Goal: Transaction & Acquisition: Purchase product/service

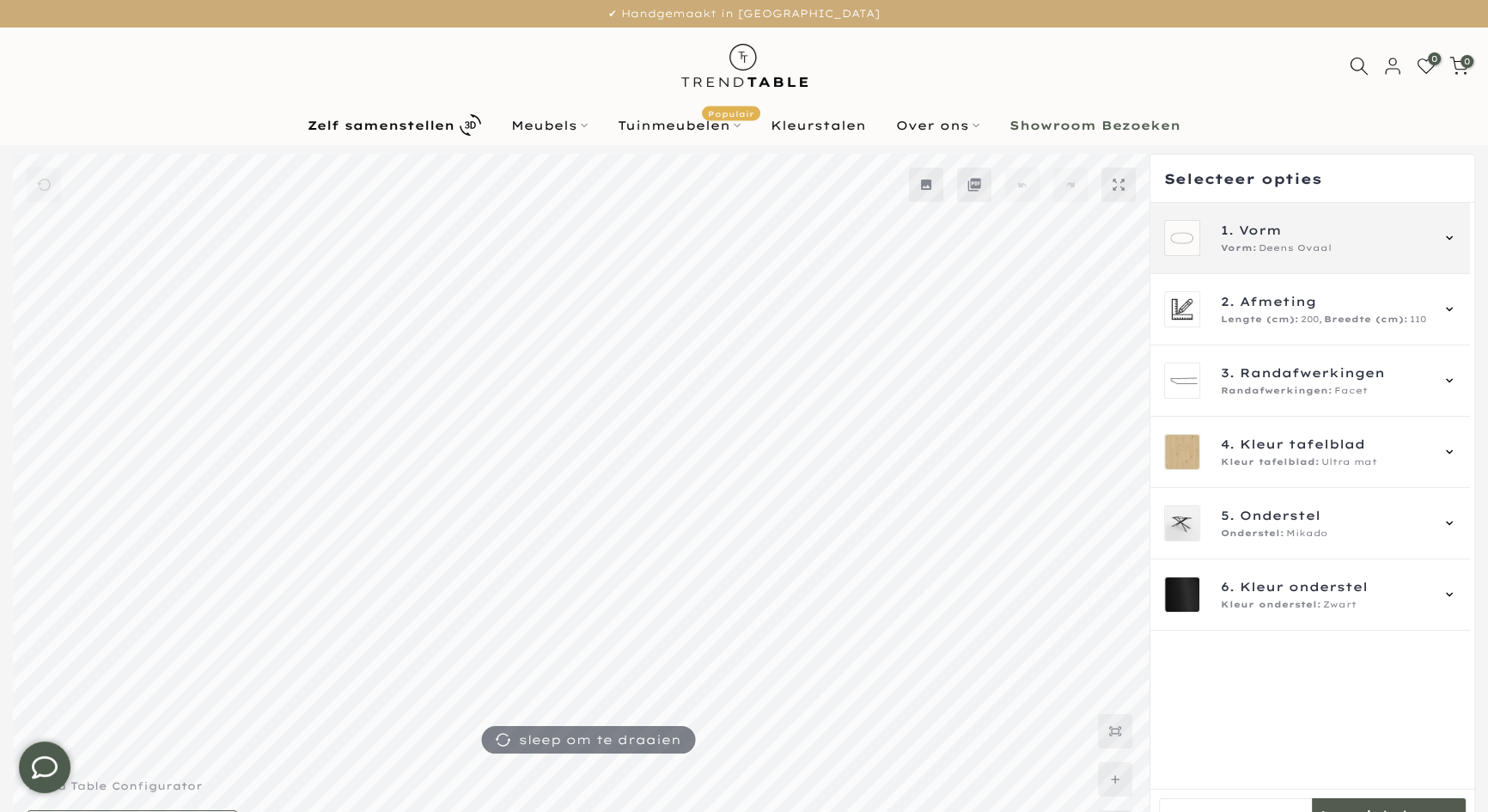
click at [1280, 261] on div "1. Vorm Vorm: Deens Ovaal" at bounding box center [1310, 239] width 320 height 72
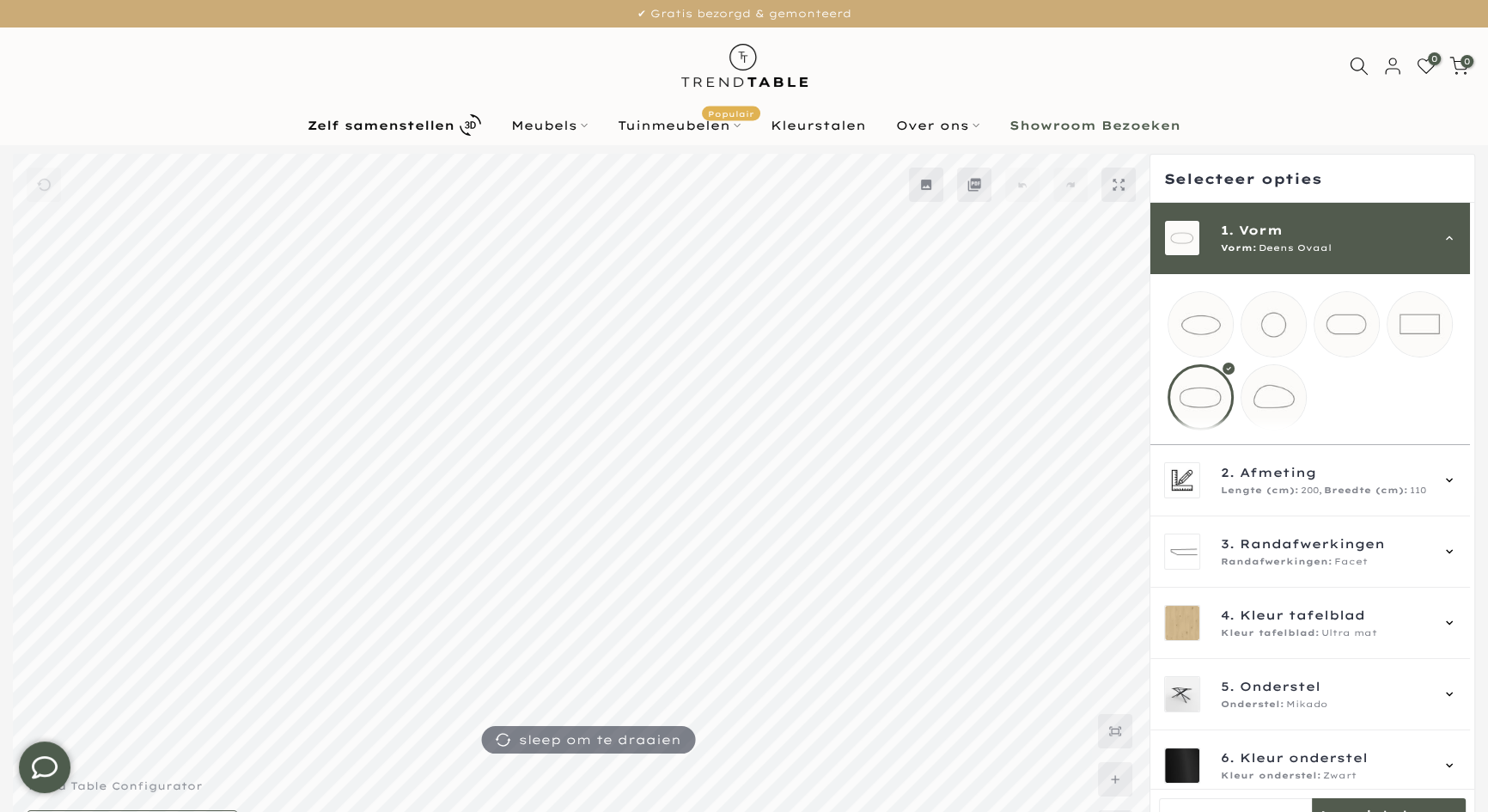
scroll to position [47, 0]
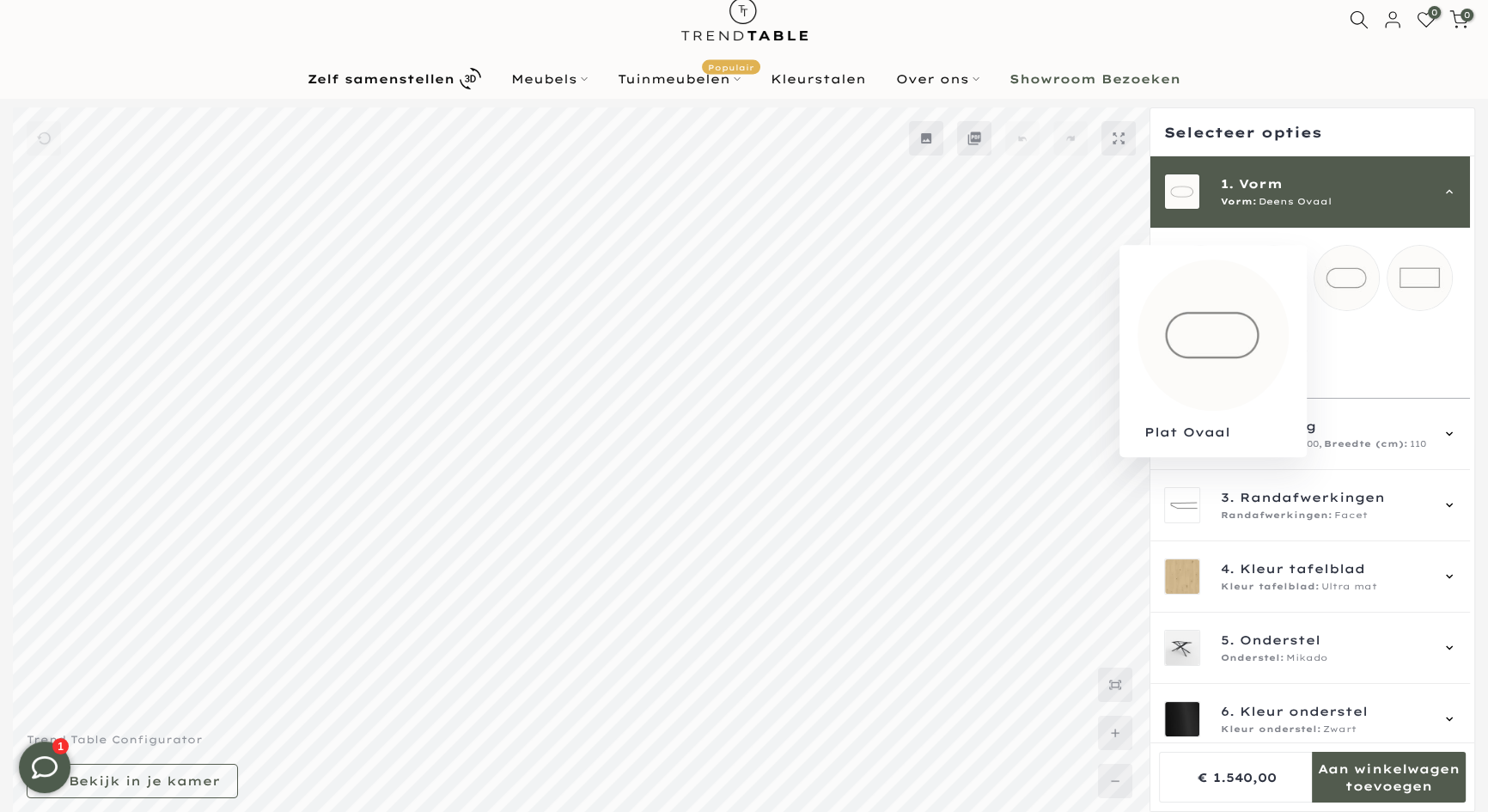
click at [1347, 285] on mmq-loader at bounding box center [1347, 277] width 64 height 64
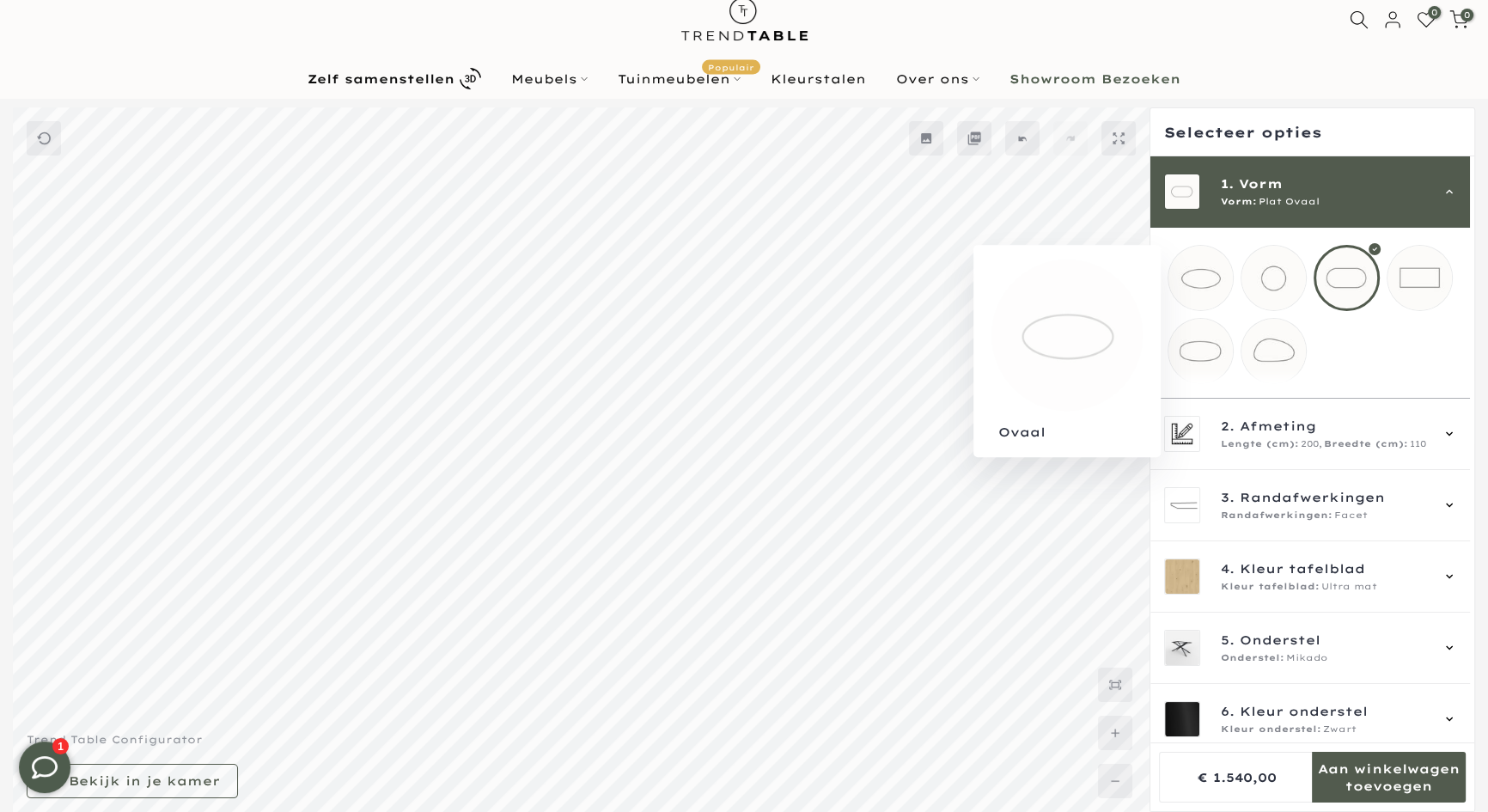
click at [1214, 285] on mmq-loader at bounding box center [1201, 277] width 64 height 64
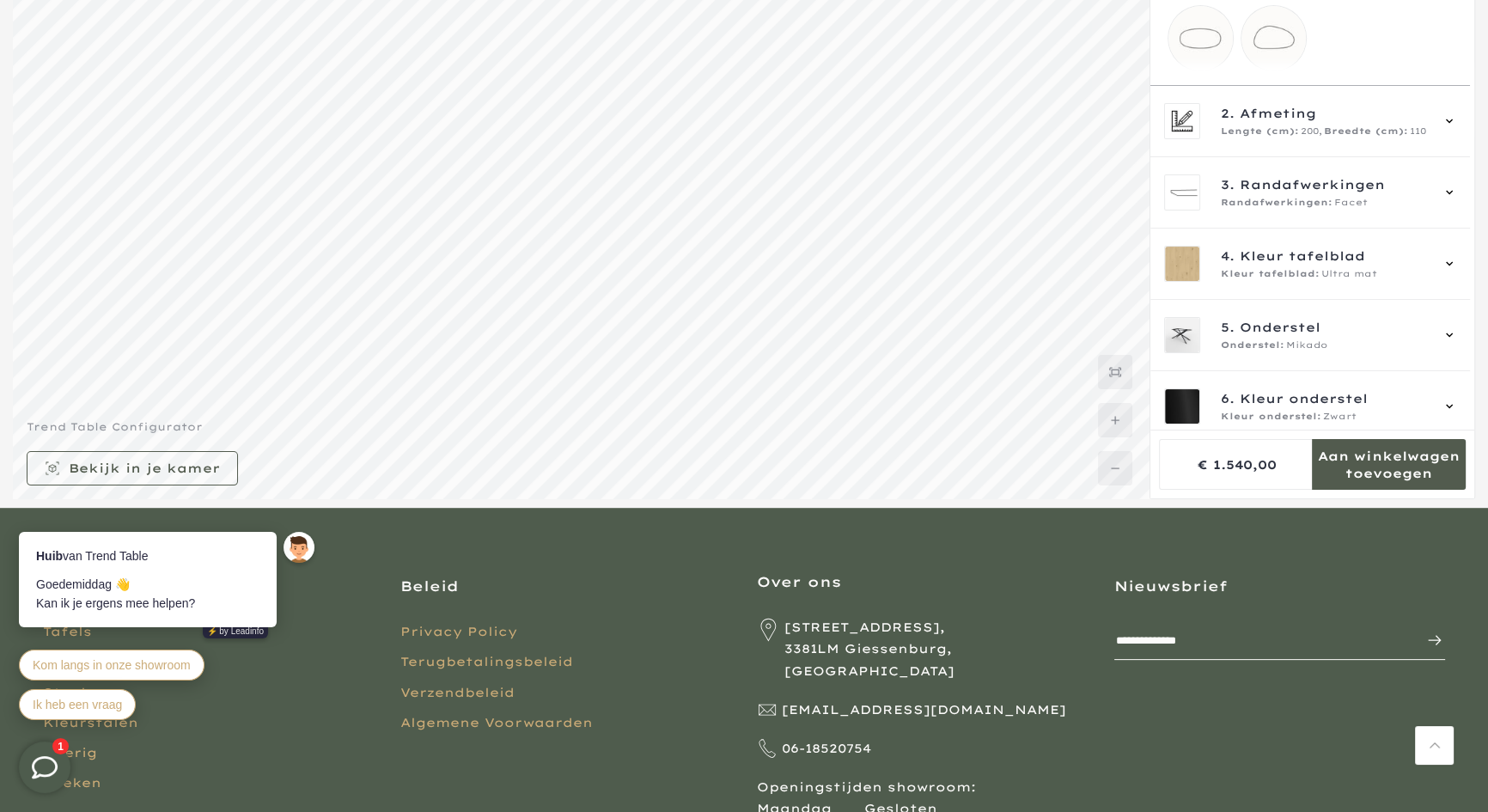
scroll to position [164, 0]
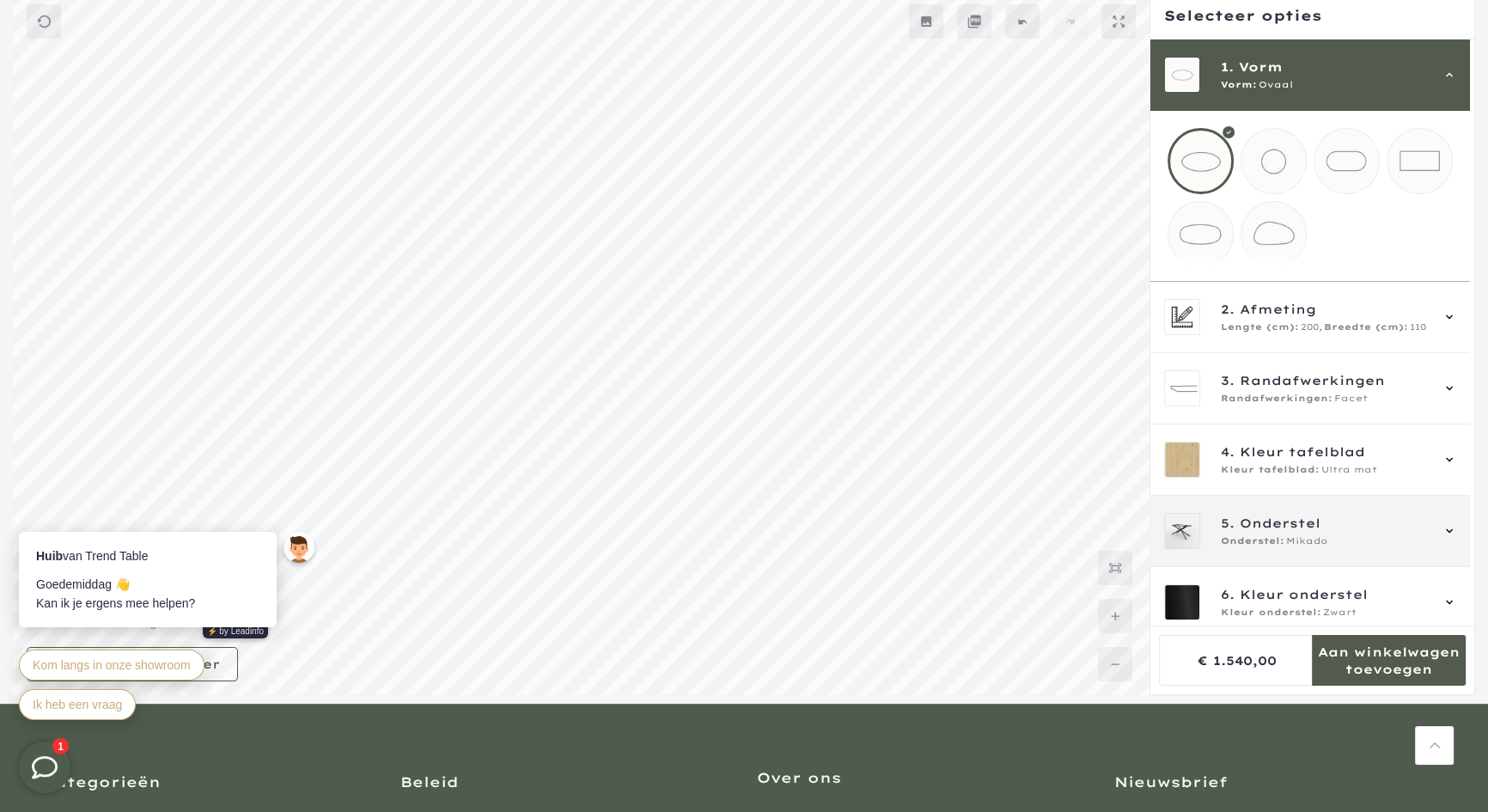
click at [1272, 530] on span "Onderstel" at bounding box center [1280, 523] width 81 height 19
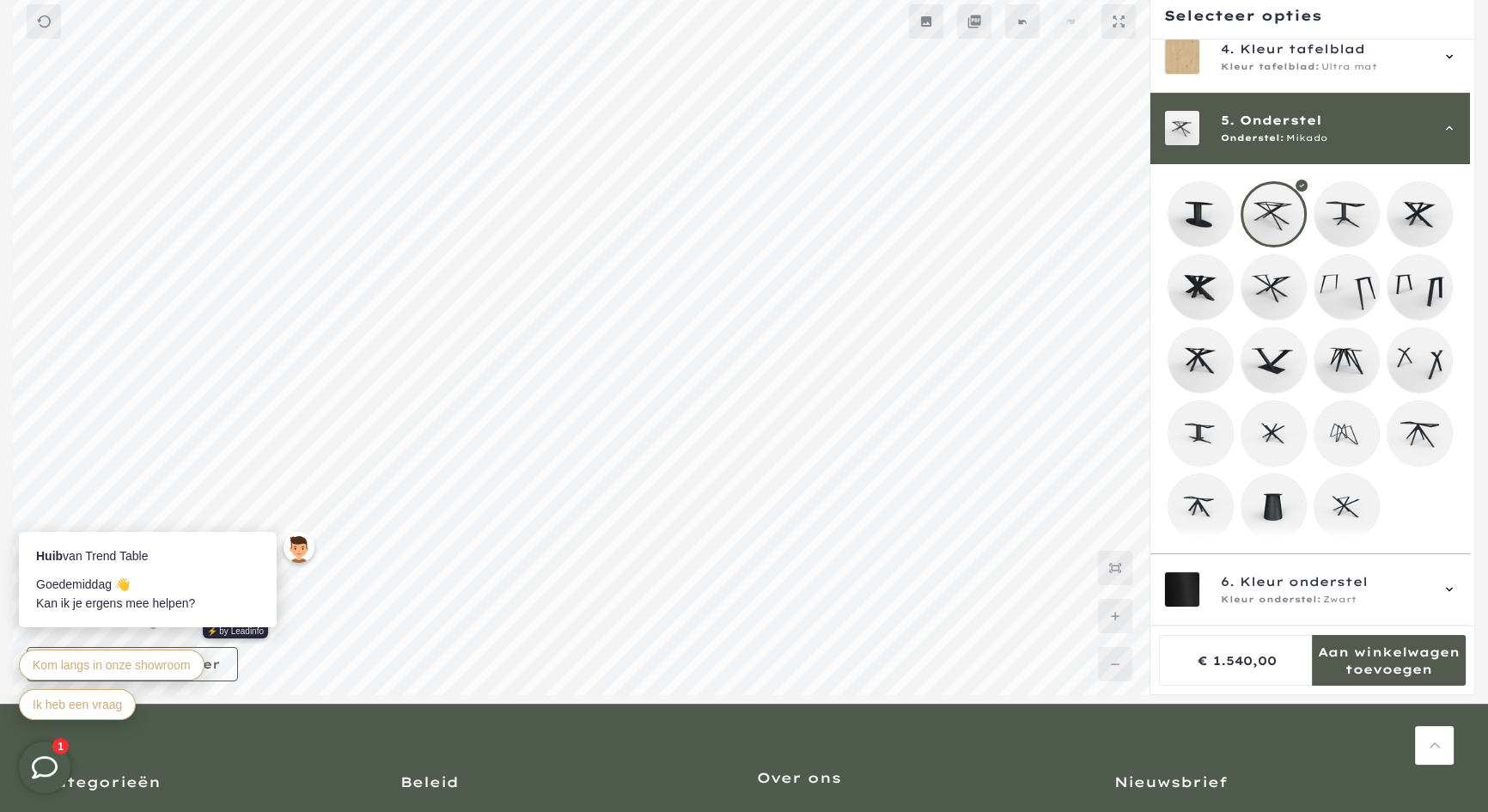
scroll to position [153, 0]
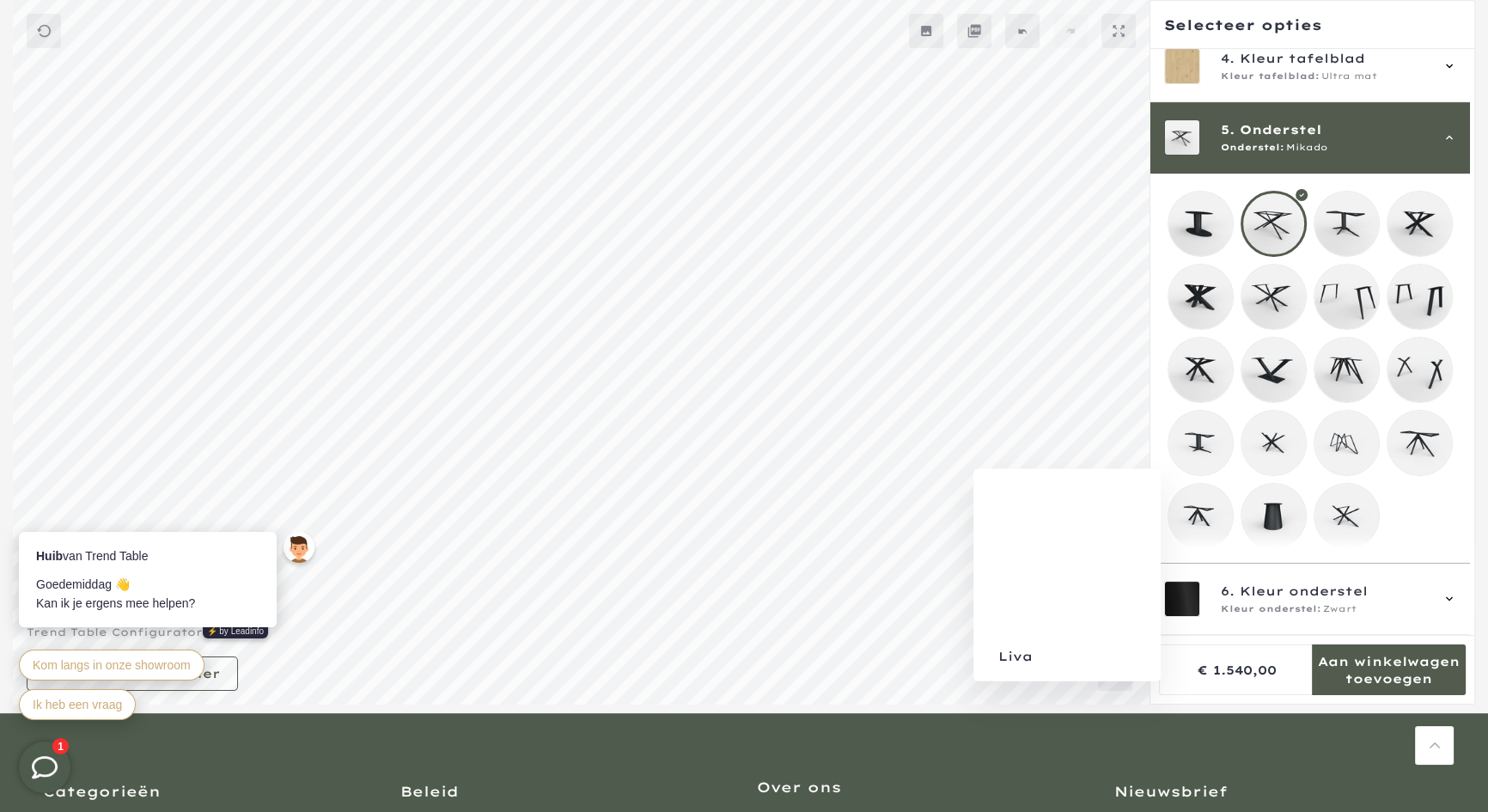
click at [1194, 511] on mmq-loader at bounding box center [1201, 516] width 64 height 64
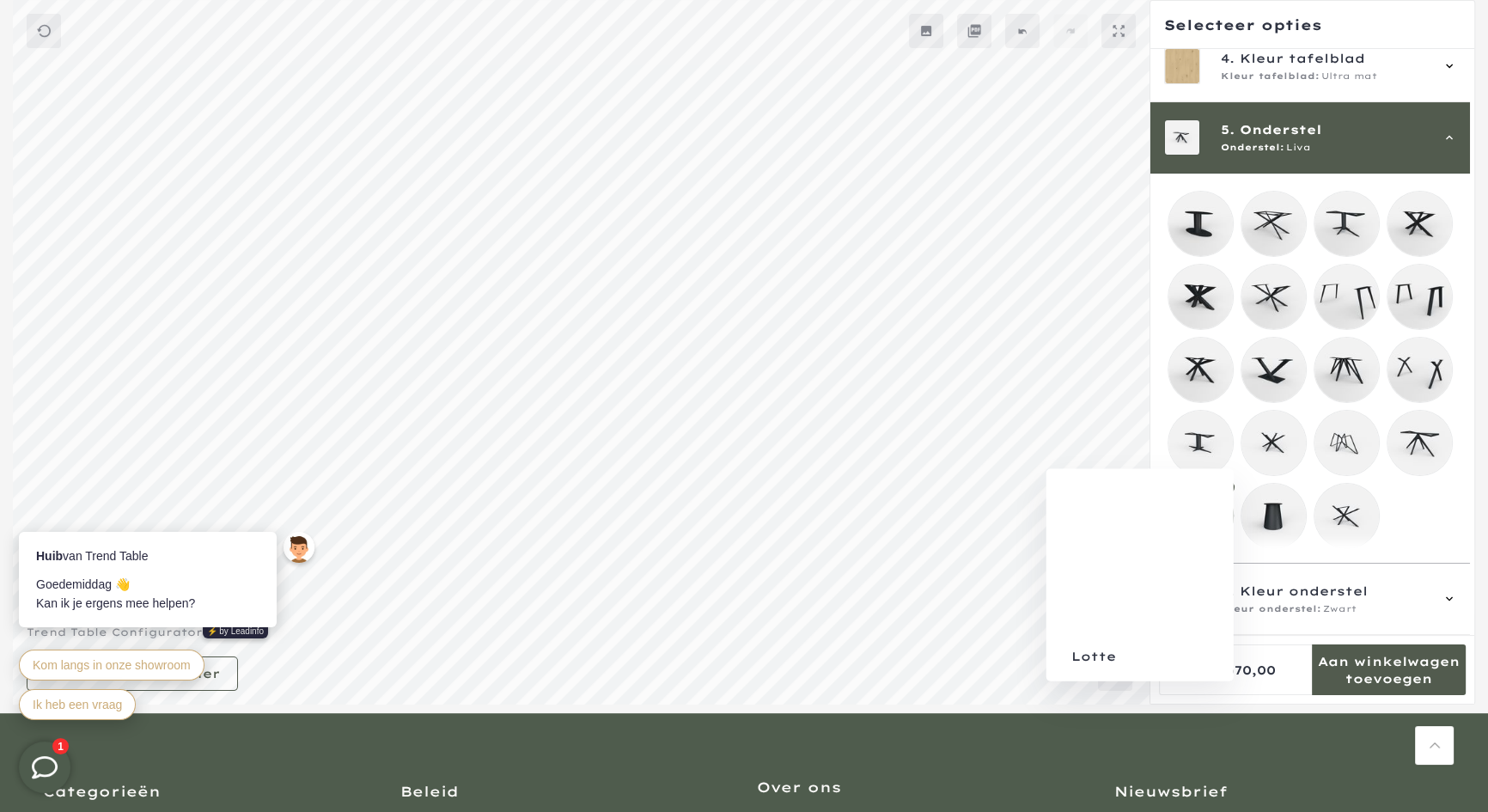
click at [1271, 513] on mmq-loader at bounding box center [1273, 516] width 64 height 64
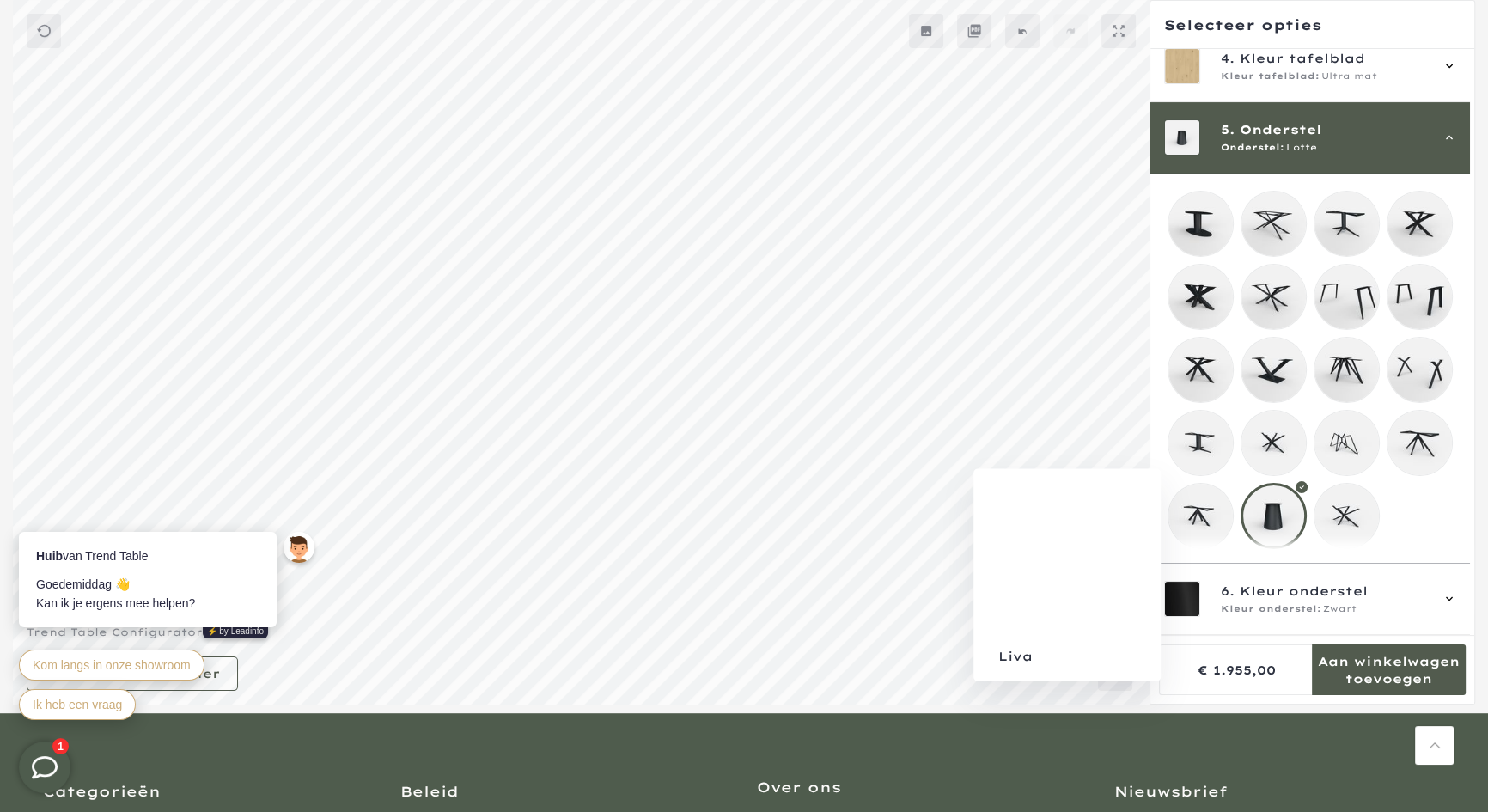
click at [1212, 499] on mmq-loader at bounding box center [1201, 516] width 64 height 64
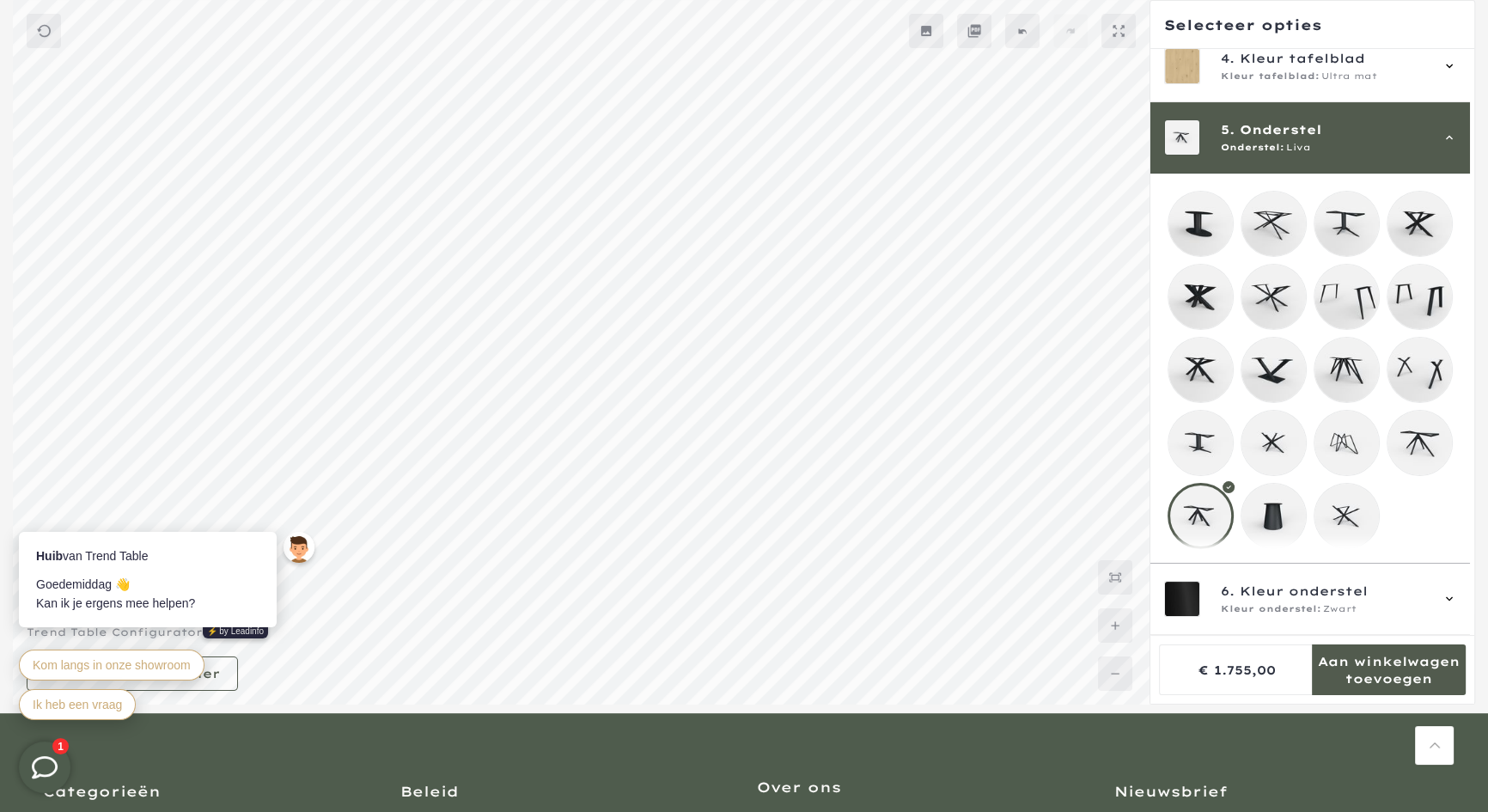
scroll to position [245, 0]
click at [1314, 597] on span "Kleur onderstel" at bounding box center [1303, 591] width 128 height 19
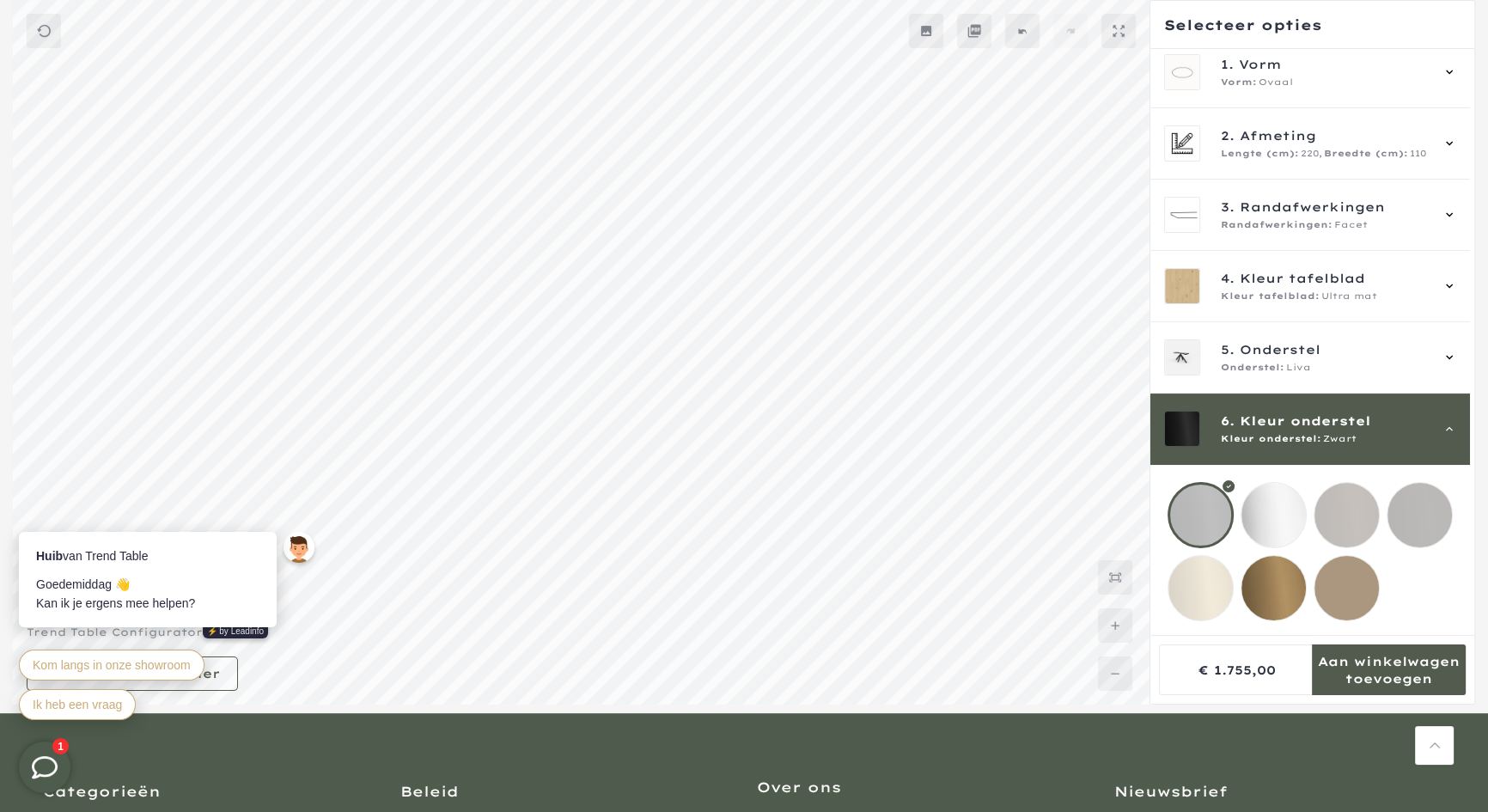
scroll to position [26, 0]
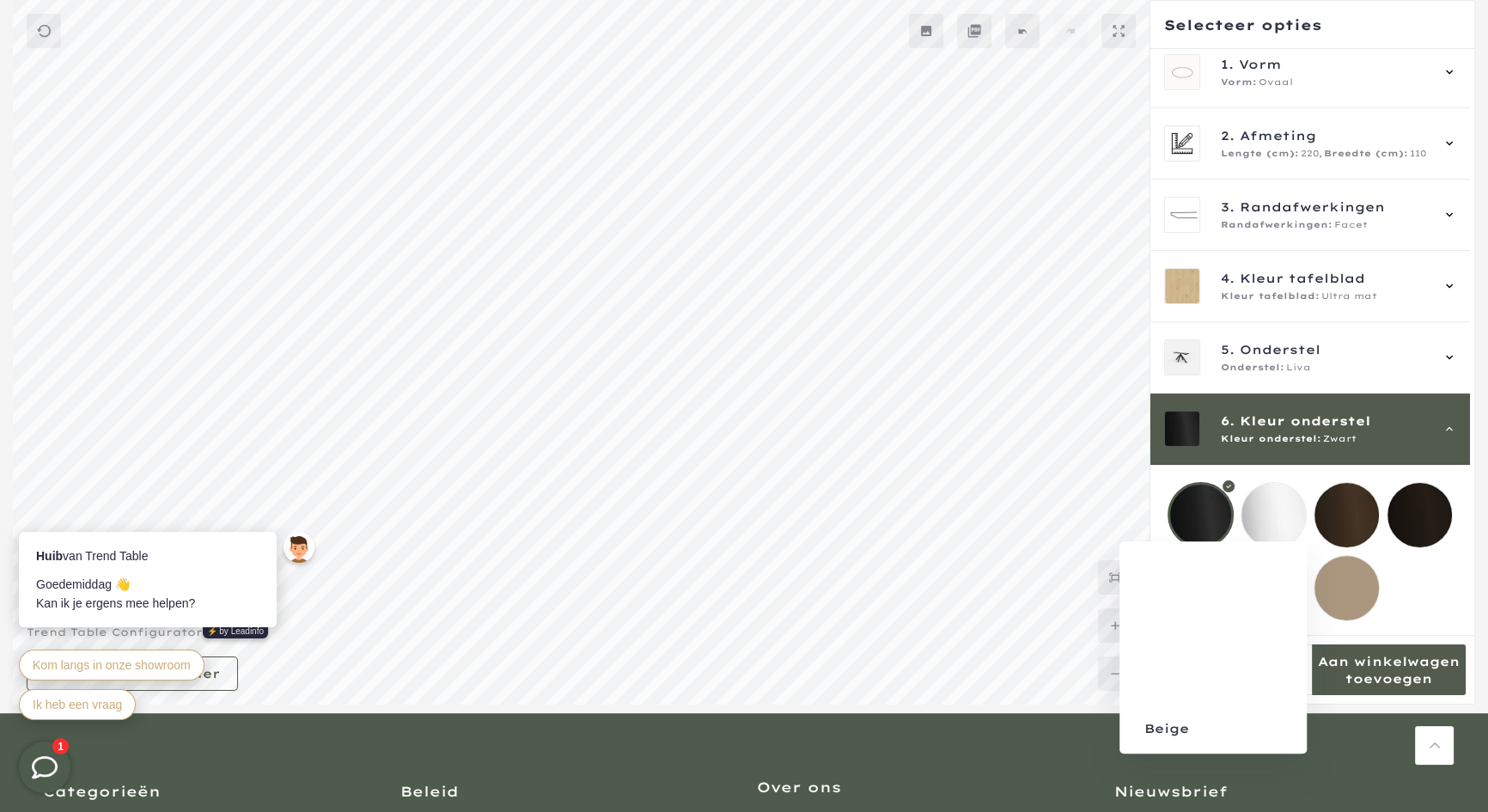
click at [1347, 577] on mmq-loader at bounding box center [1347, 588] width 64 height 64
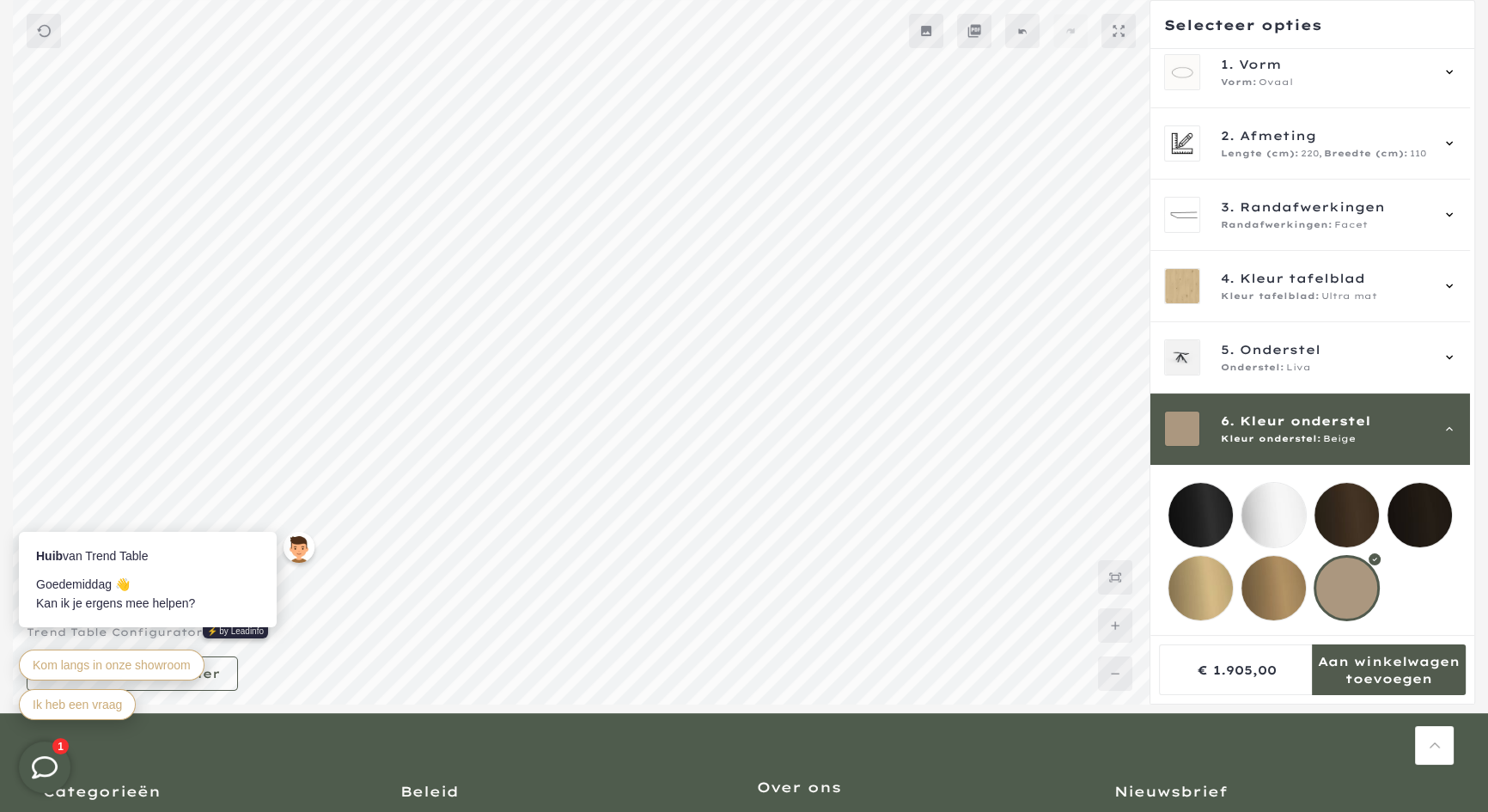
click at [1300, 502] on mmq-loader at bounding box center [1273, 515] width 64 height 64
click at [1227, 507] on mmq-loader at bounding box center [1201, 515] width 64 height 64
click at [1347, 513] on mmq-loader at bounding box center [1347, 515] width 64 height 64
click at [1426, 502] on mmq-loader at bounding box center [1419, 515] width 64 height 64
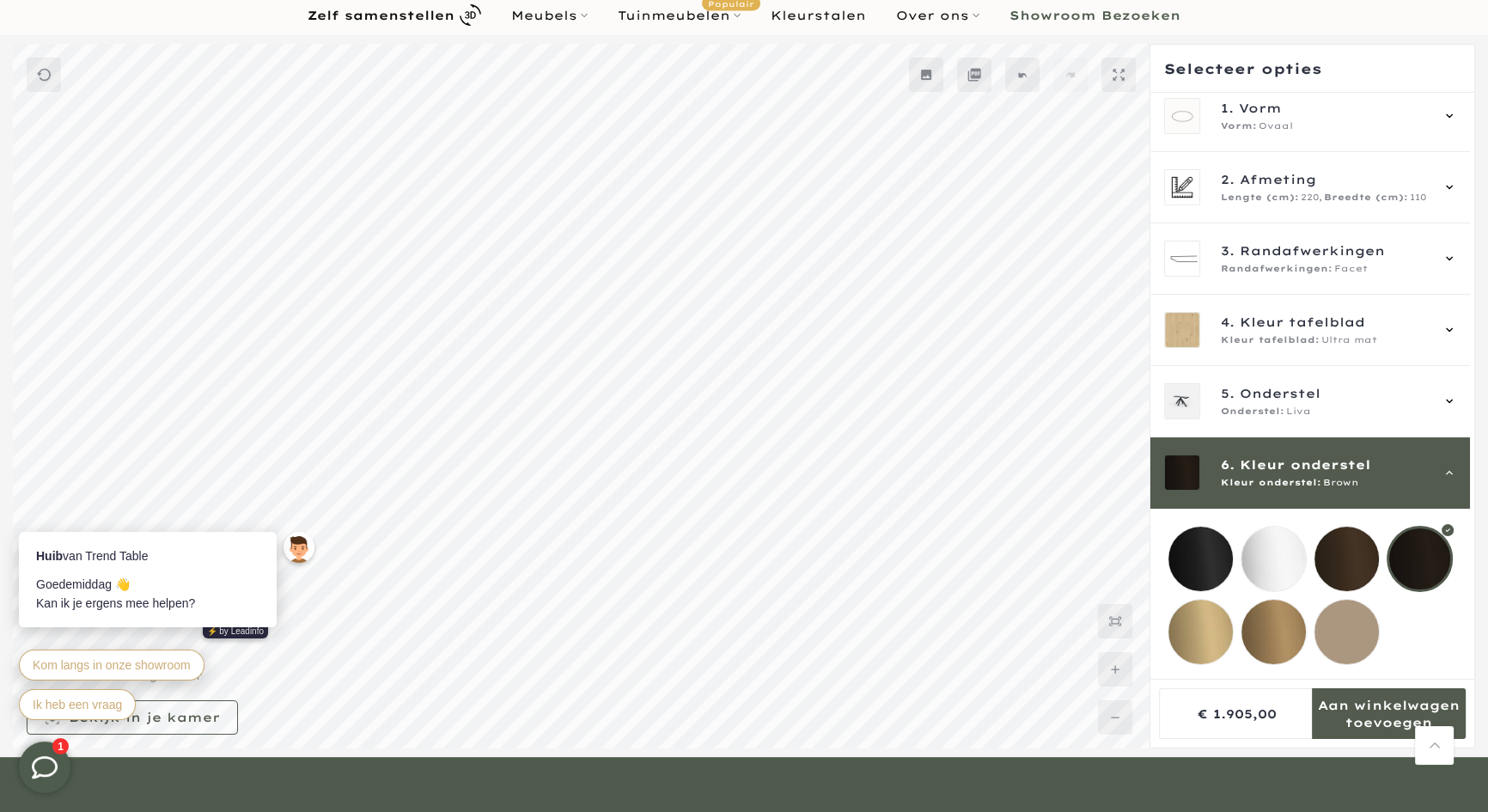
scroll to position [100, 0]
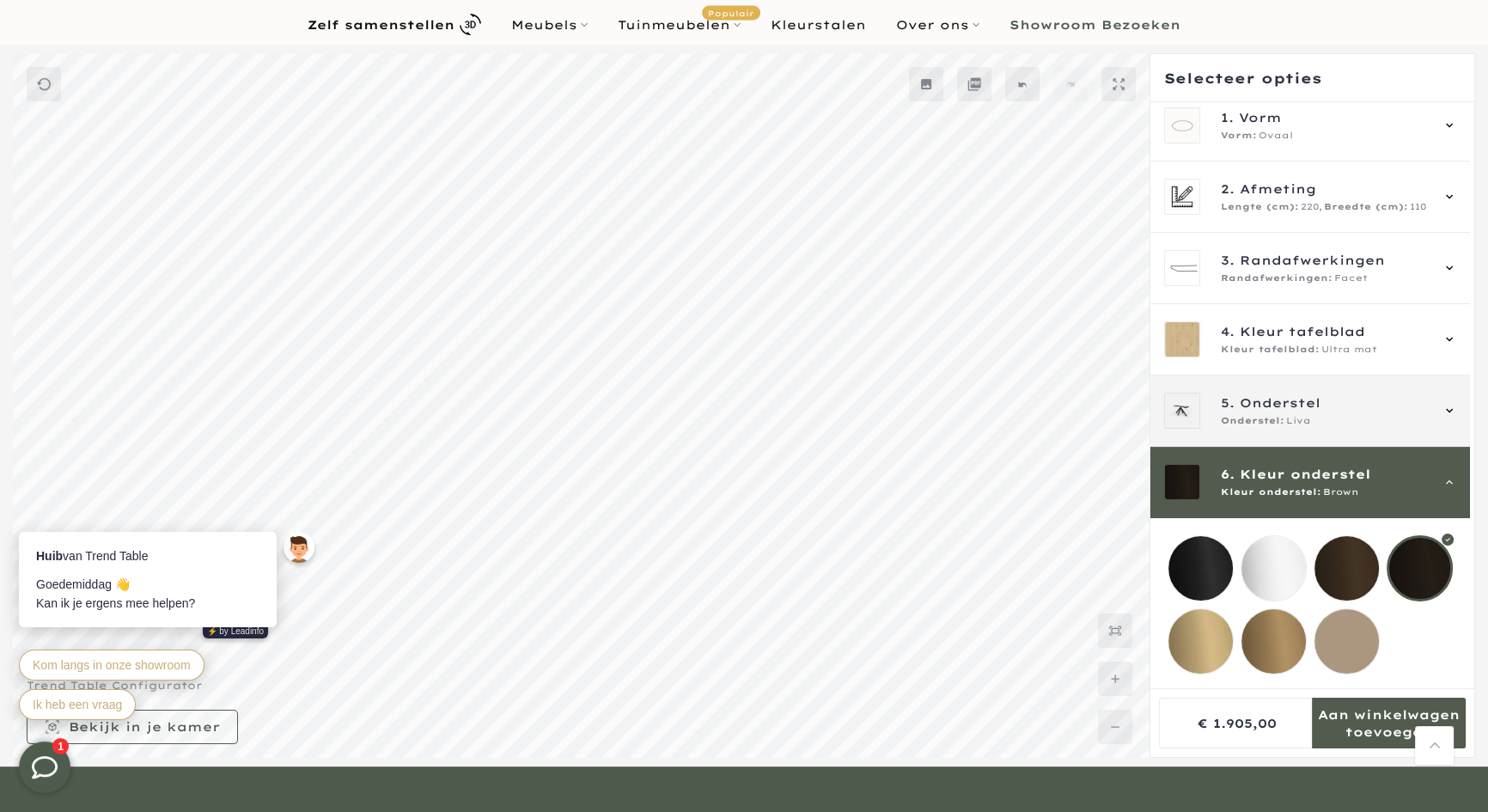
click at [1264, 398] on div "5. Onderstel Onderstel: Liva" at bounding box center [1325, 410] width 208 height 34
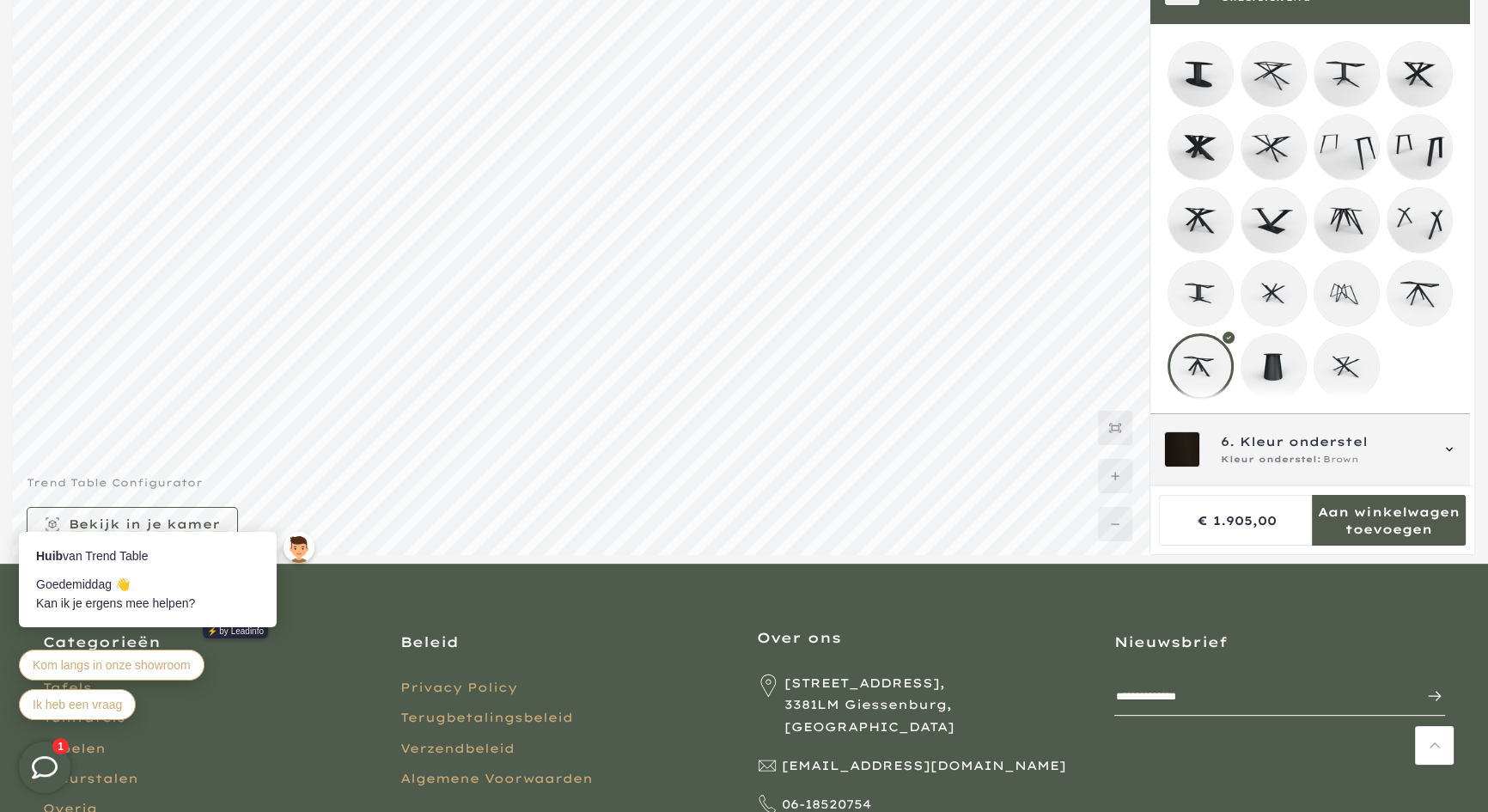
scroll to position [311, 0]
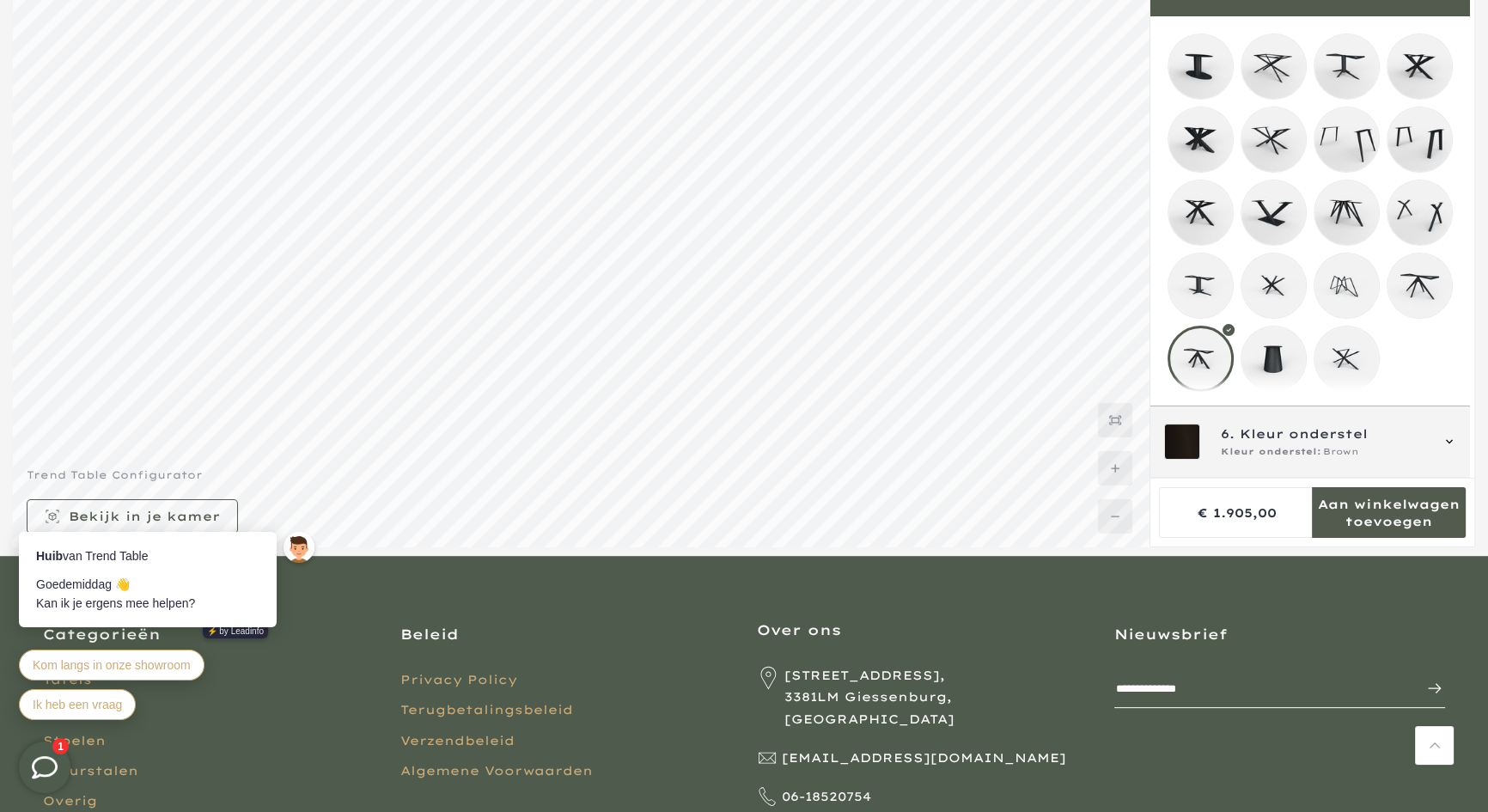
click at [1405, 458] on div "6. Kleur onderstel Kleur onderstel: Brown" at bounding box center [1310, 441] width 292 height 36
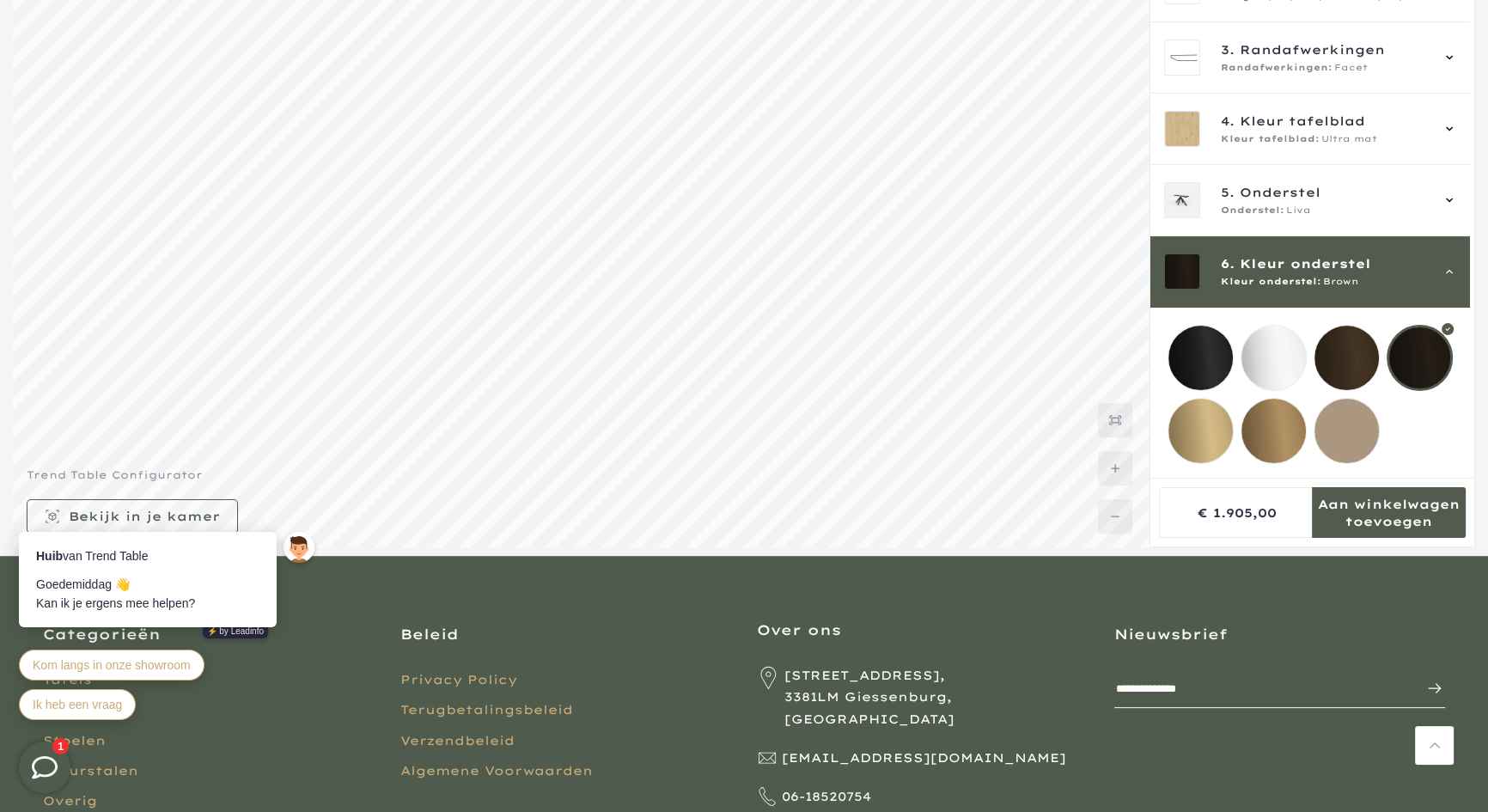
scroll to position [153, 0]
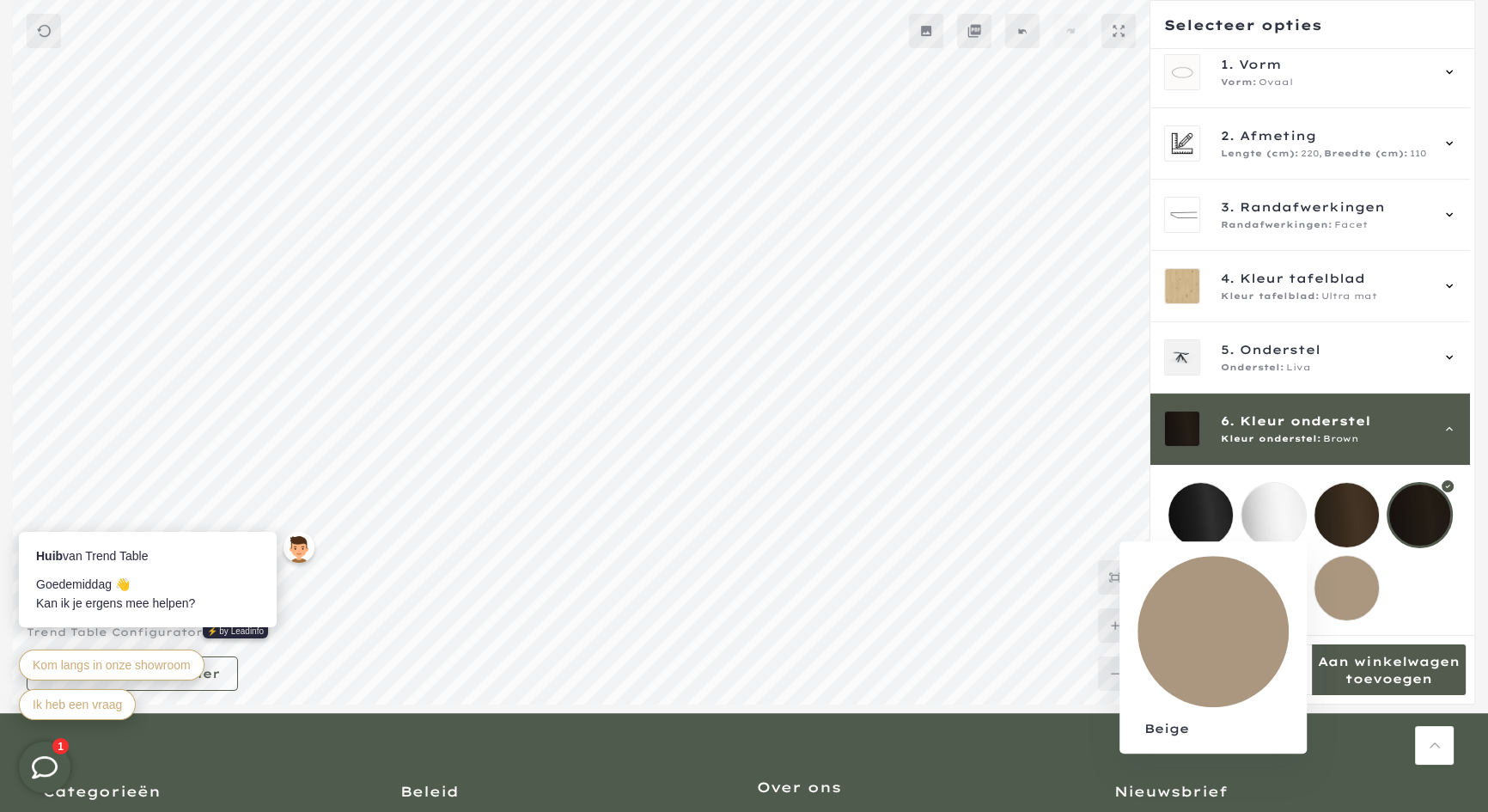
click at [1348, 577] on mmq-loader at bounding box center [1347, 588] width 64 height 64
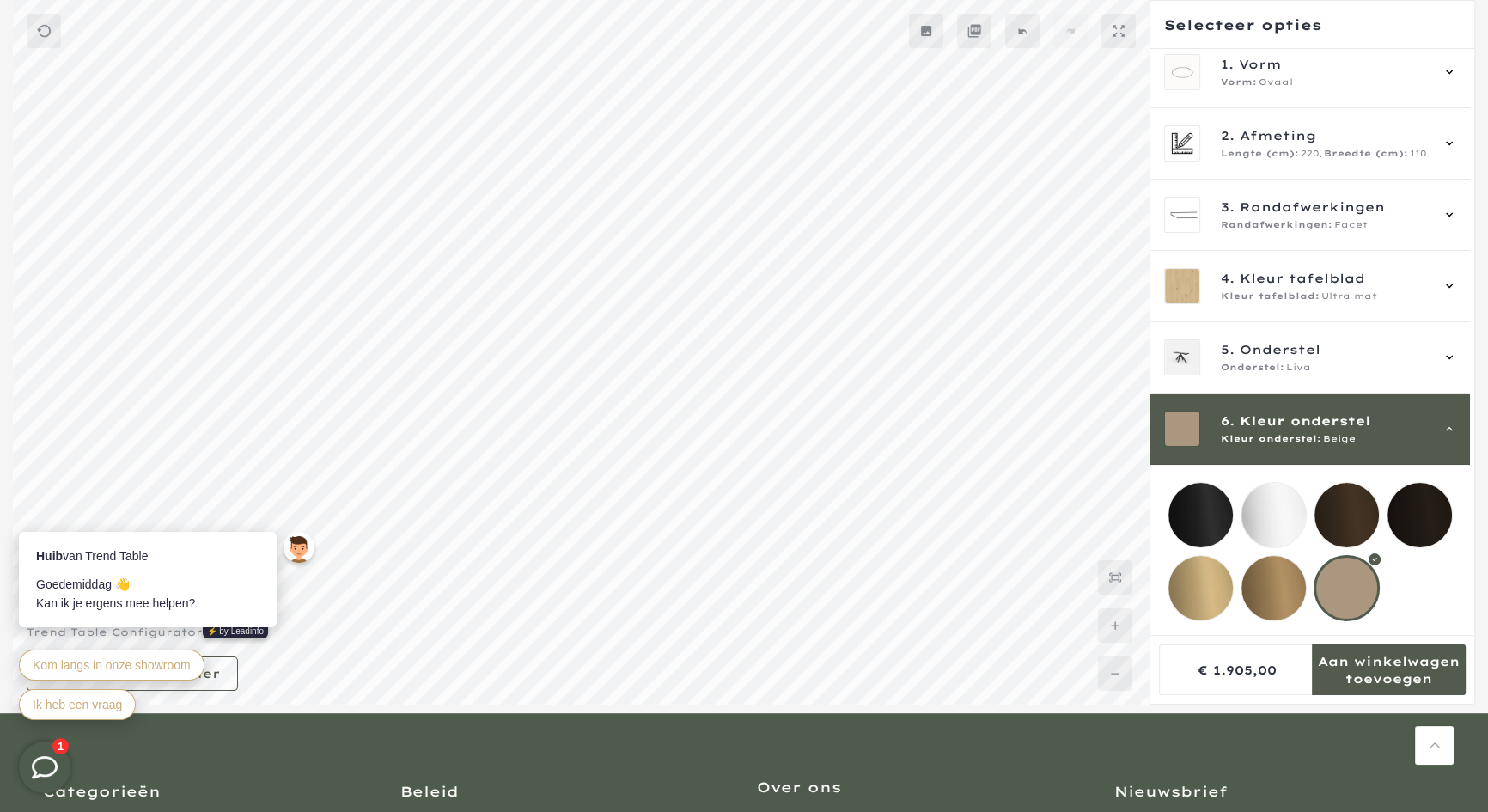
click at [1248, 578] on mmq-loader at bounding box center [1273, 588] width 64 height 64
click at [1401, 483] on mmq-loader at bounding box center [1419, 515] width 64 height 64
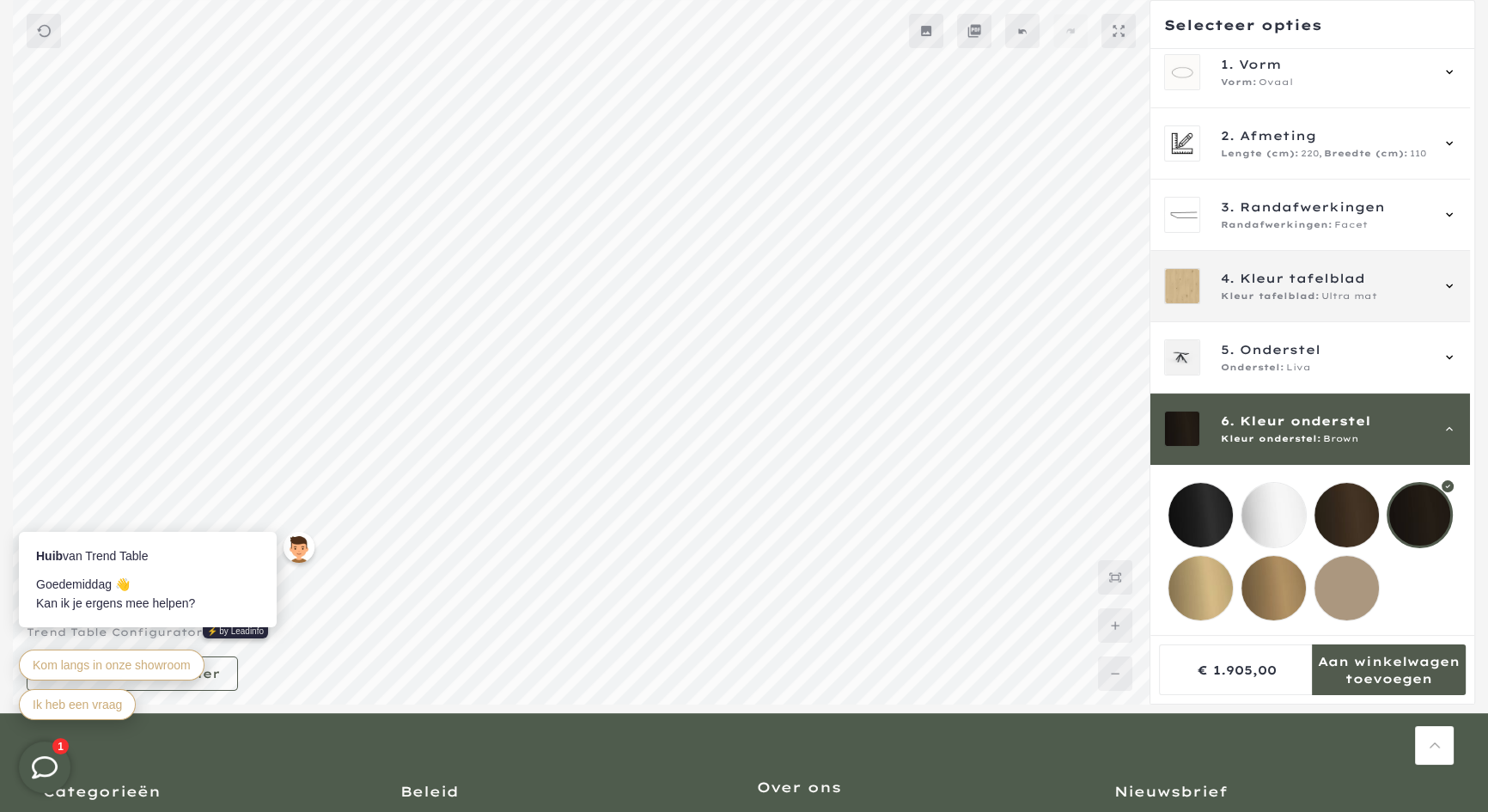
click at [1302, 289] on span "Kleur tafelblad:" at bounding box center [1270, 296] width 99 height 14
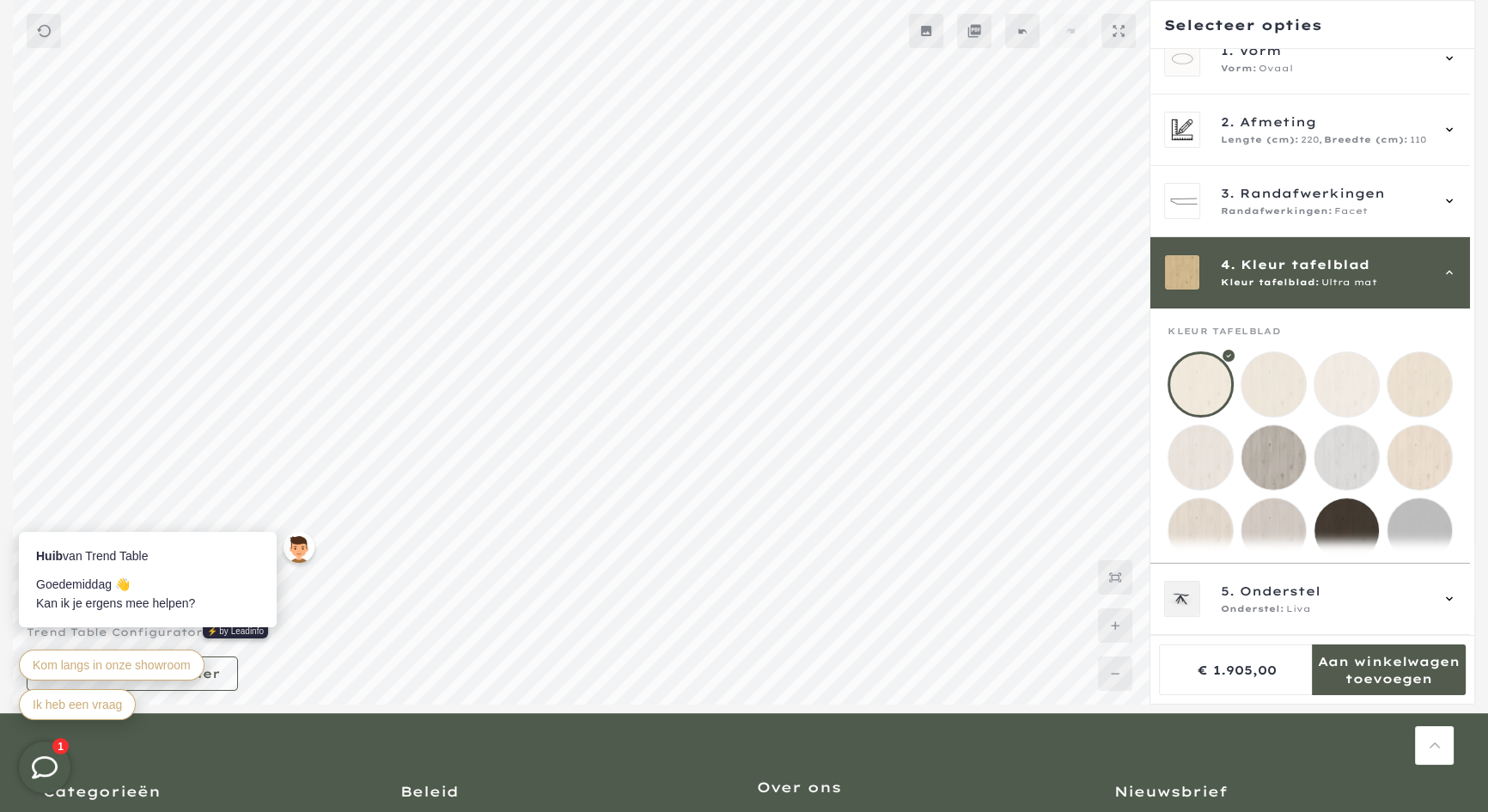
scroll to position [214, 0]
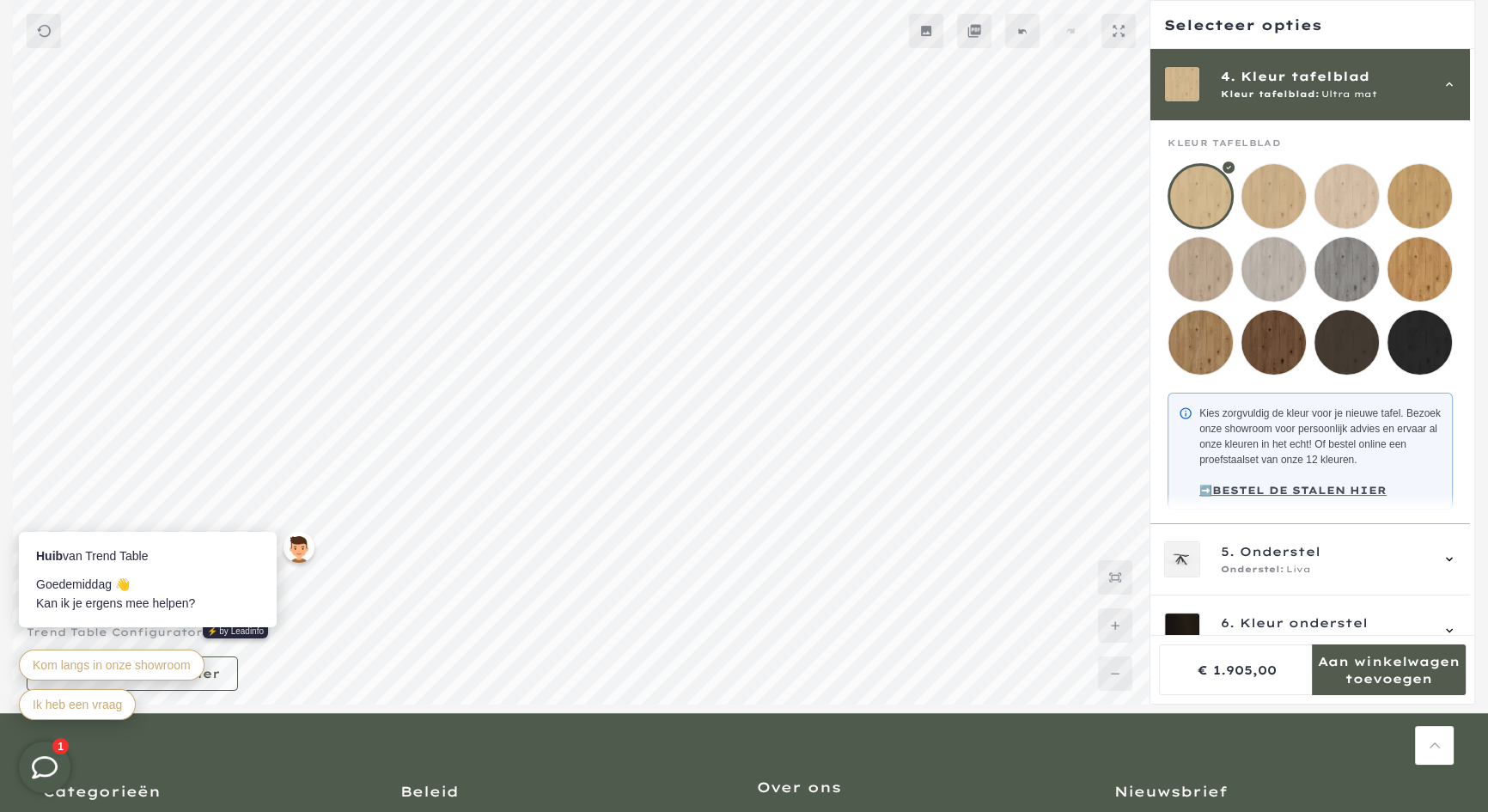
click at [1279, 314] on mmq-loader at bounding box center [1273, 343] width 64 height 64
click at [1347, 330] on mmq-loader at bounding box center [1347, 343] width 64 height 64
click at [1294, 256] on mmq-loader at bounding box center [1273, 269] width 64 height 64
click at [1204, 263] on mmq-loader at bounding box center [1201, 269] width 64 height 64
click at [1202, 193] on mmq-loader at bounding box center [1201, 197] width 64 height 64
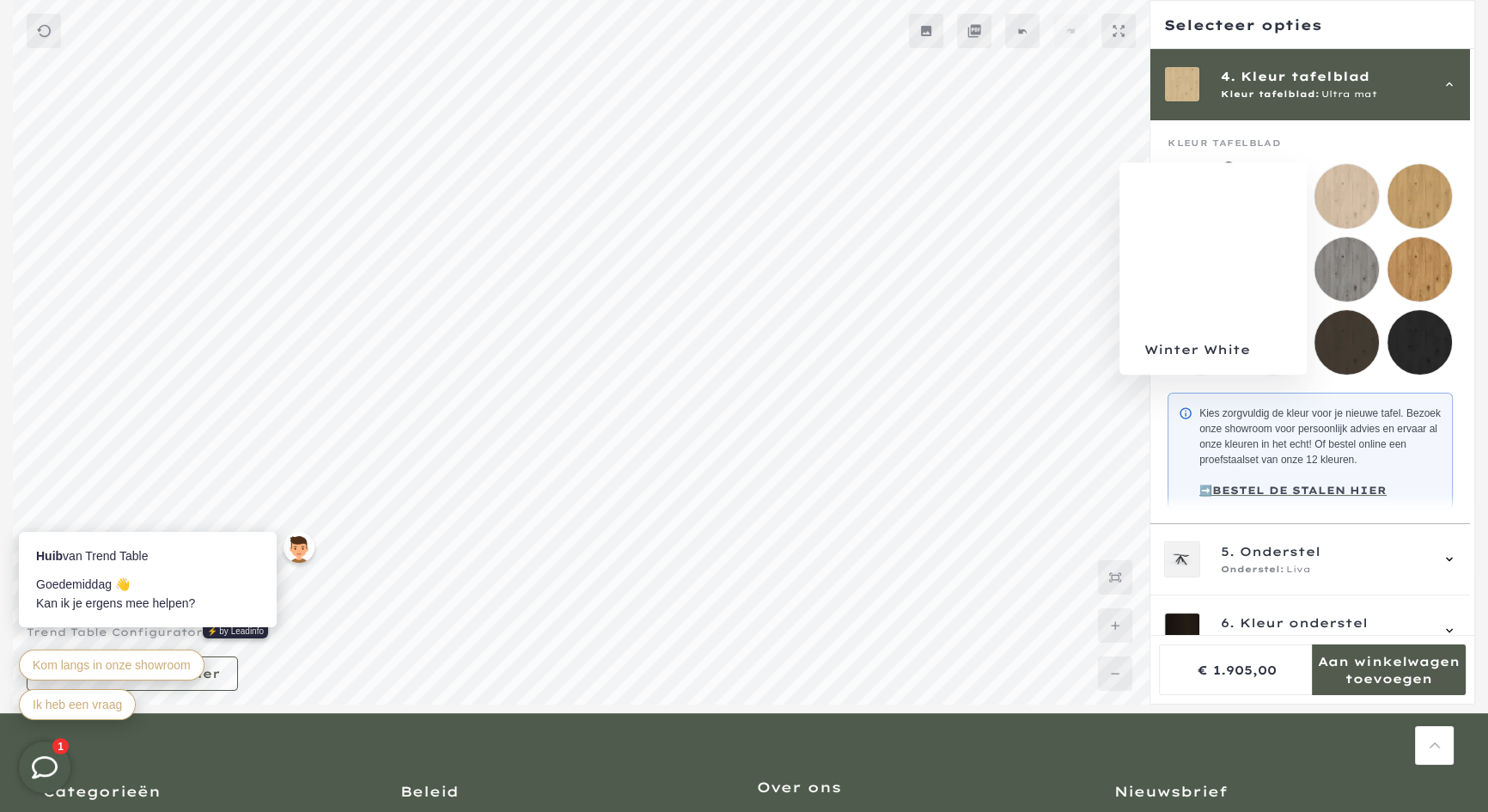
click at [1358, 188] on mmq-loader at bounding box center [1347, 197] width 64 height 64
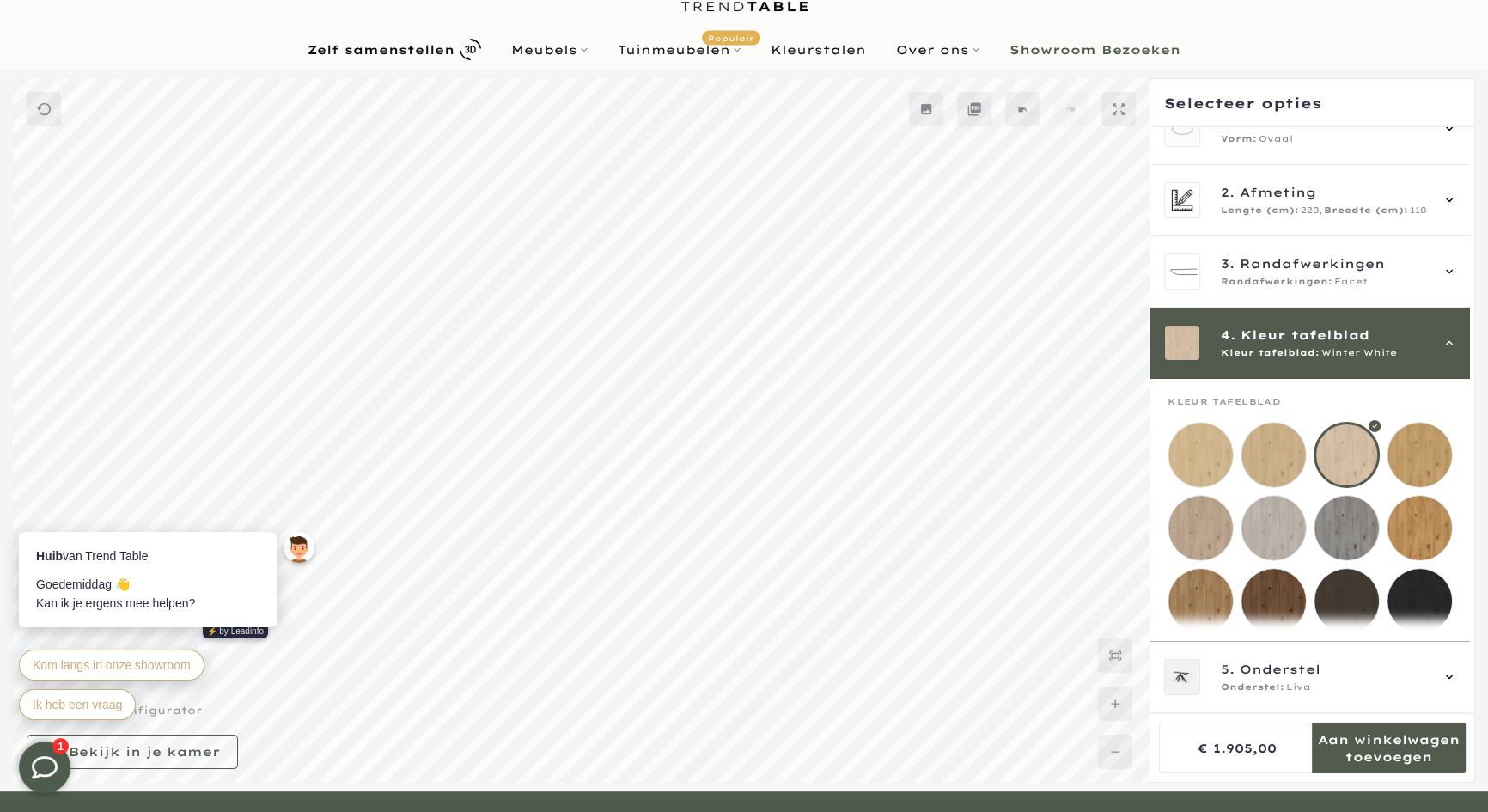
scroll to position [6, 0]
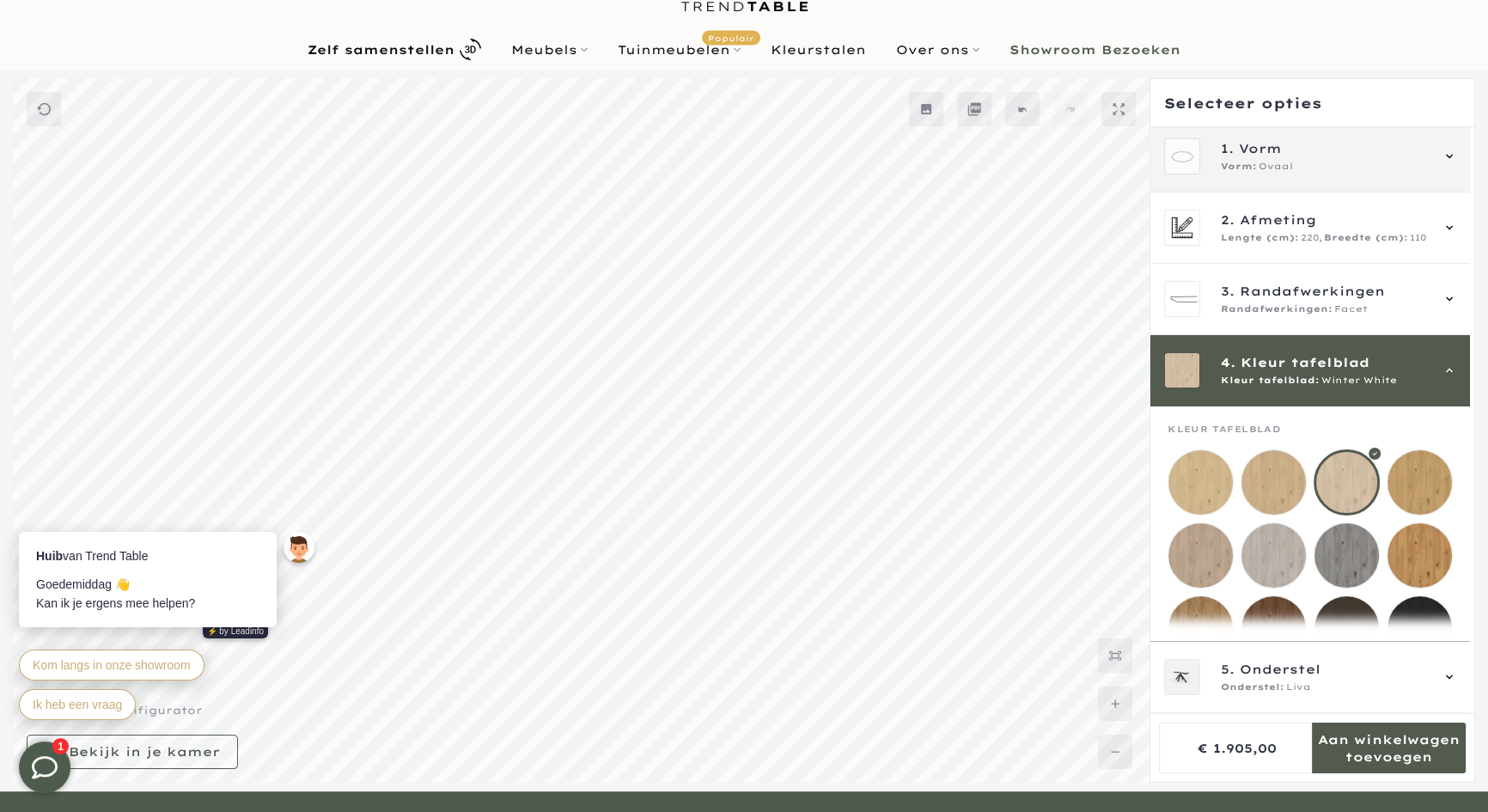
click at [1289, 166] on span "Ovaal" at bounding box center [1275, 166] width 34 height 14
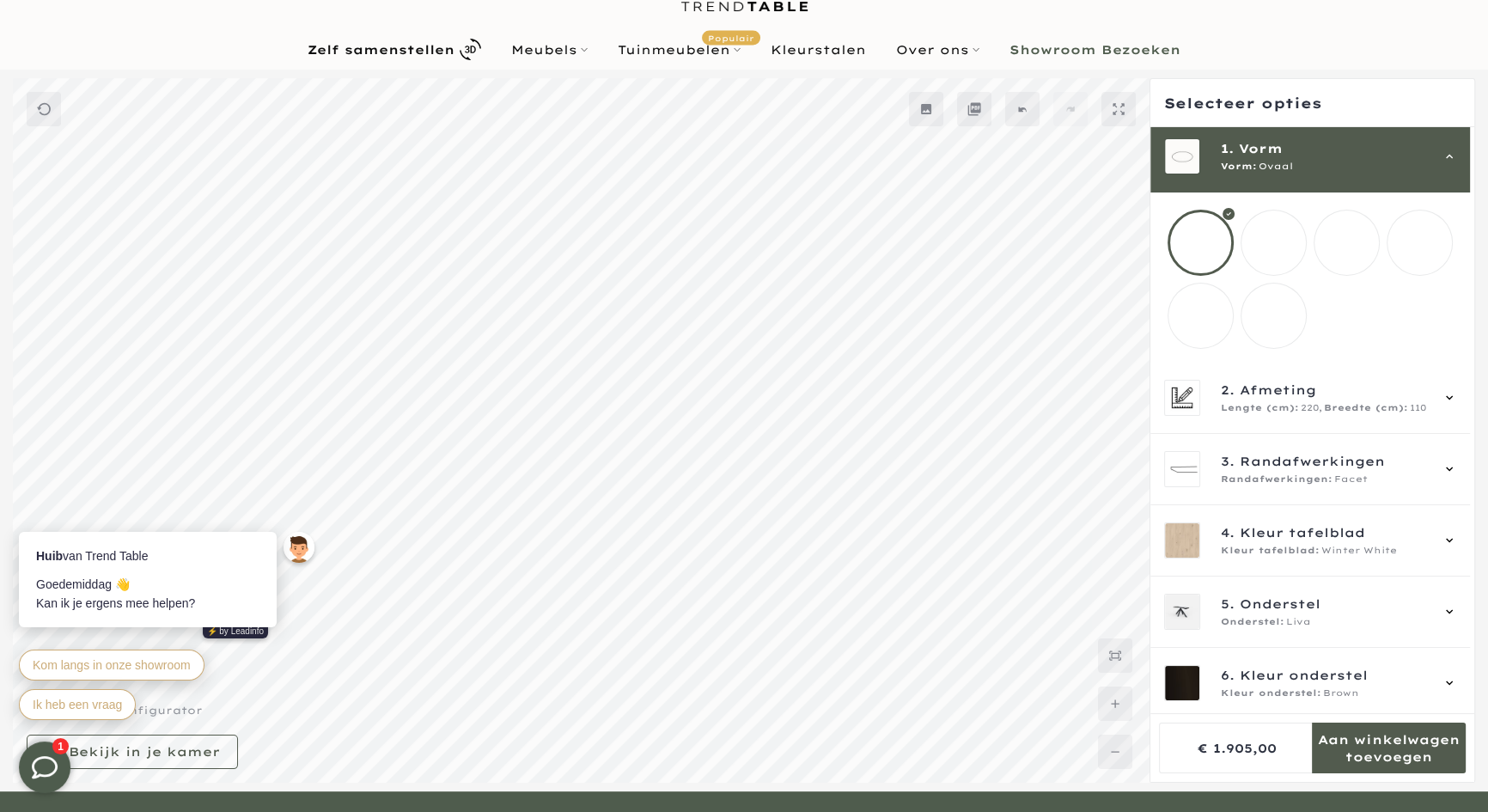
scroll to position [0, 0]
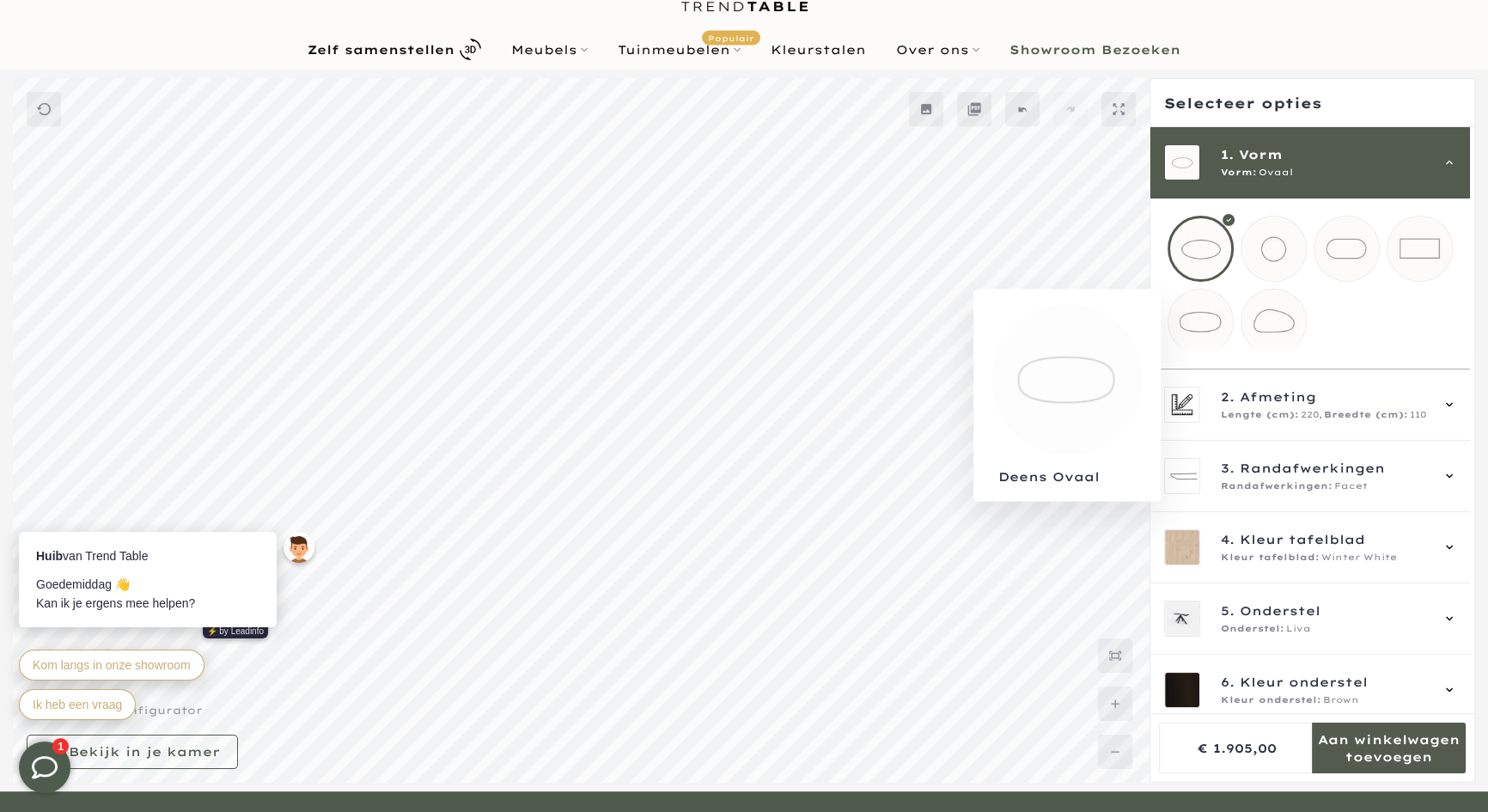
click at [1219, 332] on mmq-loader at bounding box center [1201, 321] width 64 height 64
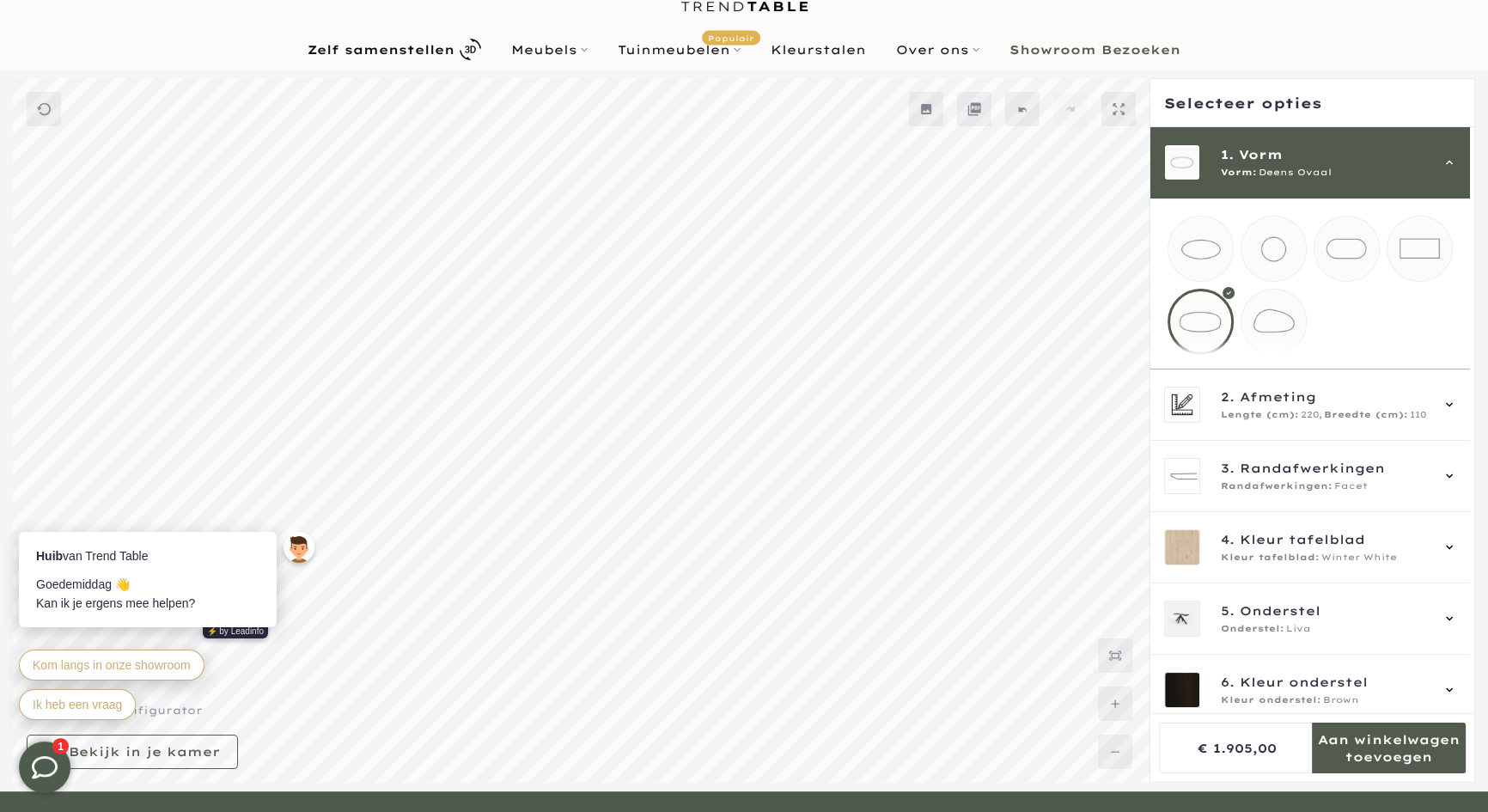
click at [1347, 251] on mmq-loader at bounding box center [1347, 249] width 64 height 64
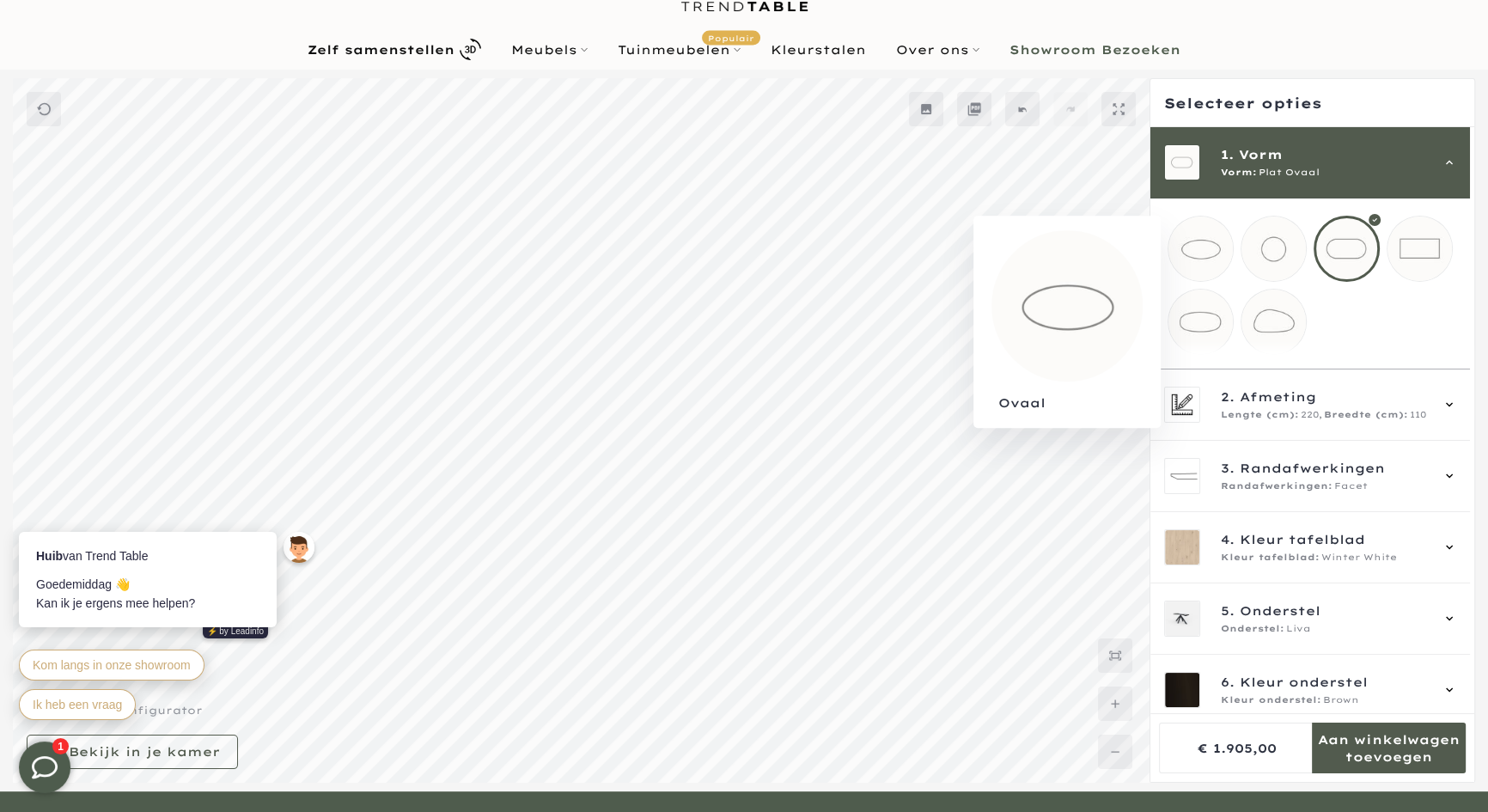
click at [1214, 233] on mmq-loader at bounding box center [1201, 249] width 64 height 64
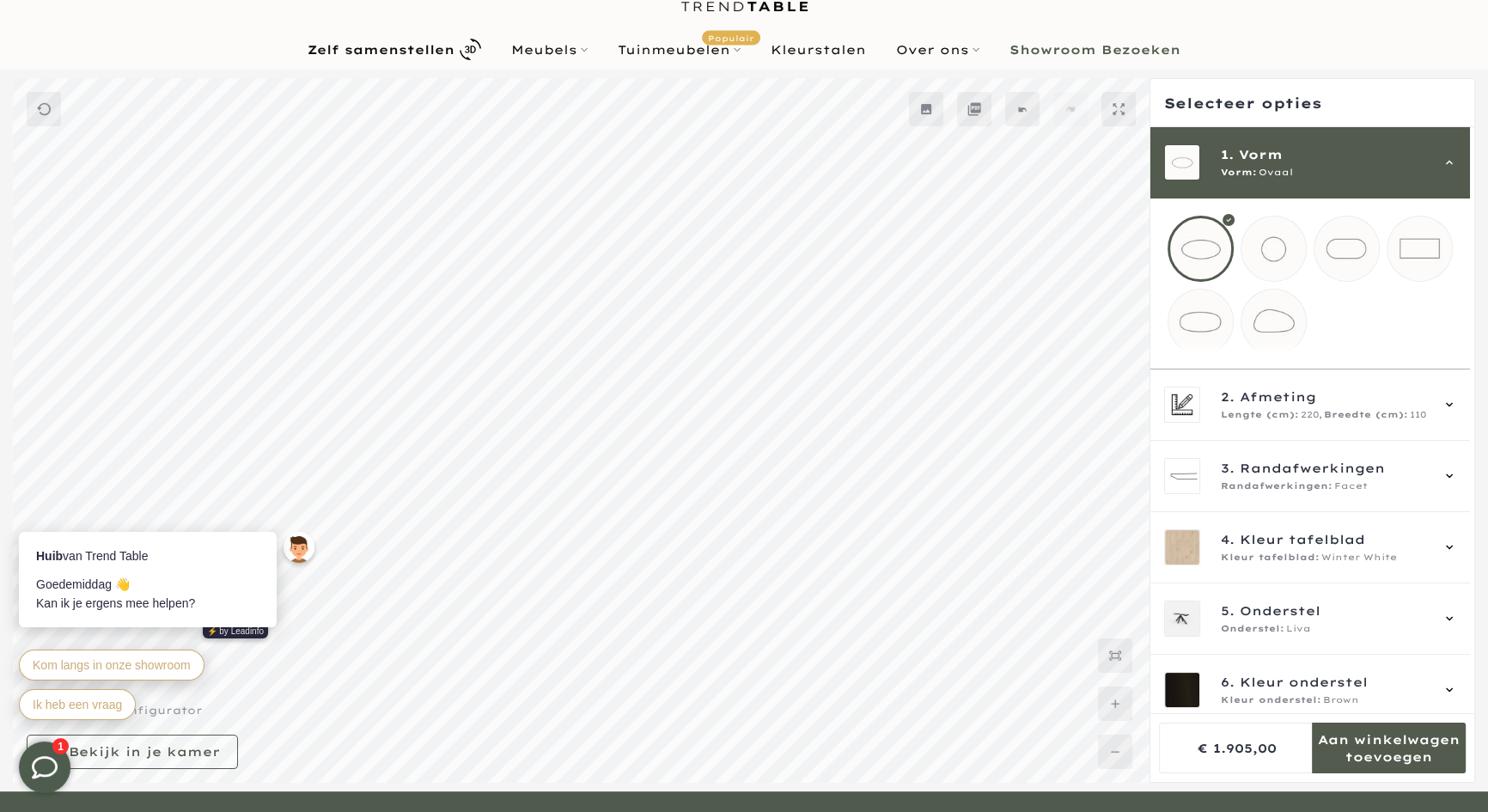
click at [1189, 344] on mmq-loader at bounding box center [1201, 321] width 64 height 64
click at [1213, 238] on mmq-loader at bounding box center [1201, 249] width 64 height 64
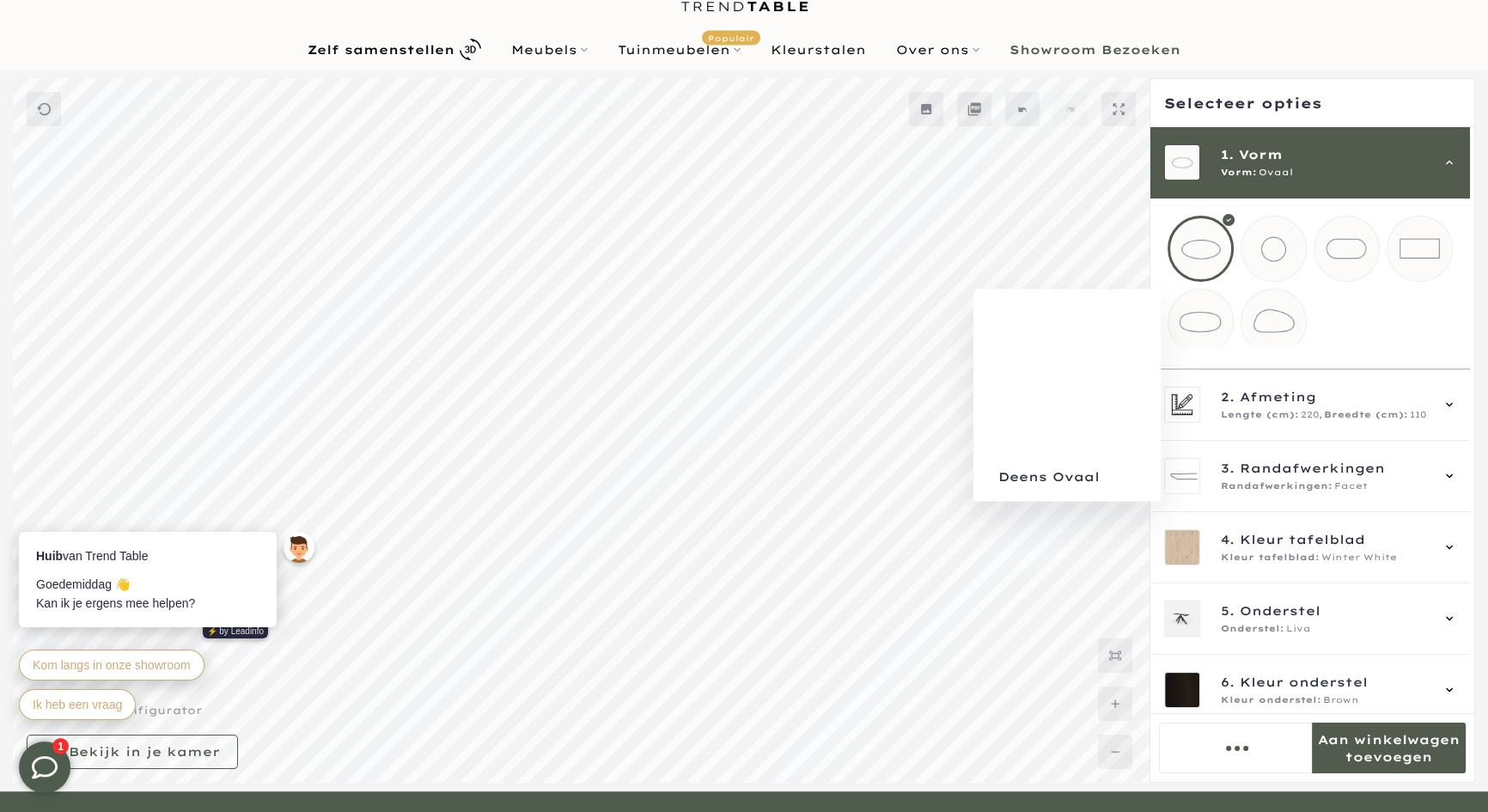
click at [1184, 352] on mmq-loader at bounding box center [1201, 321] width 64 height 64
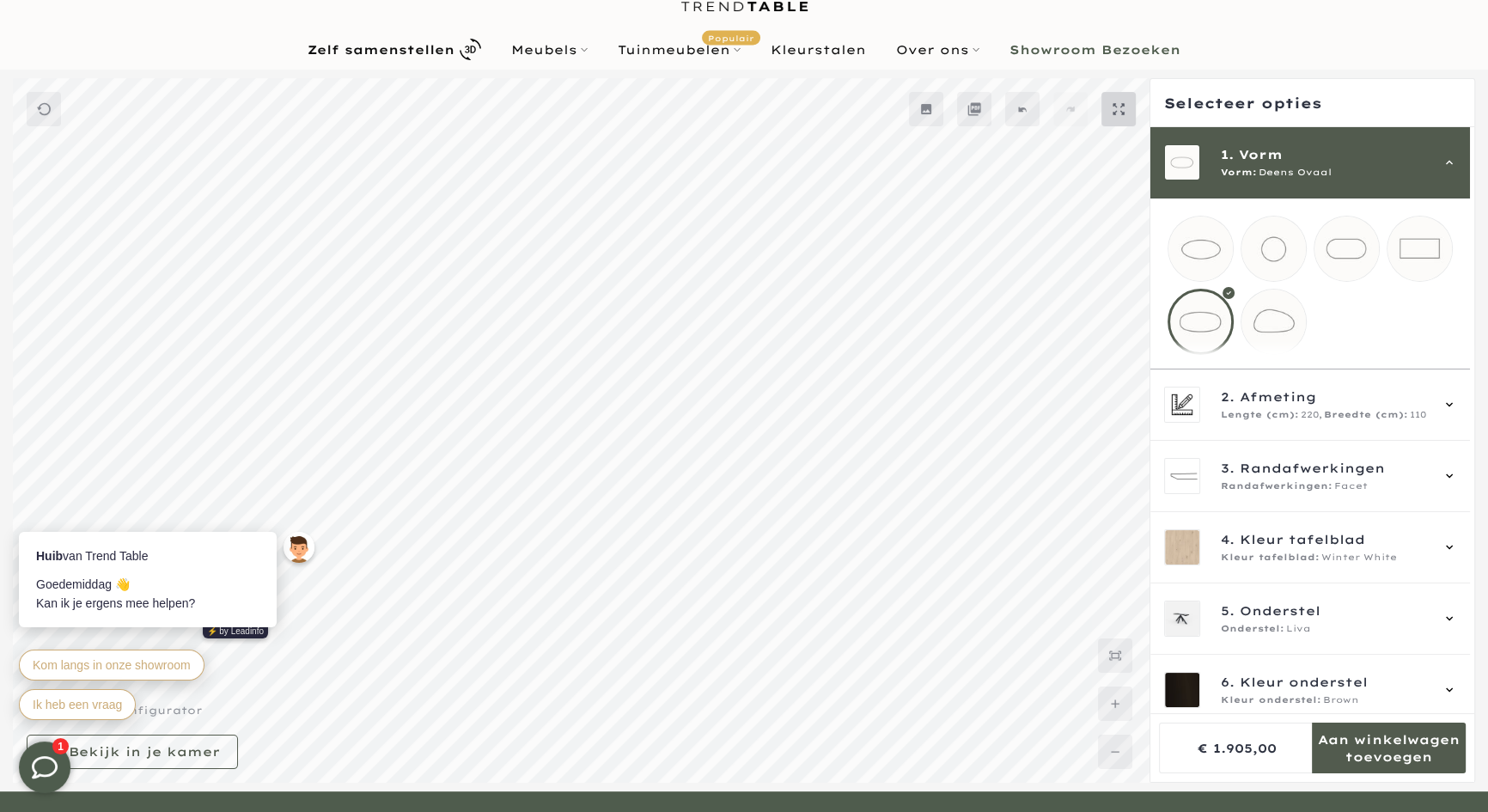
click at [1122, 116] on mmq-button at bounding box center [1118, 108] width 34 height 34
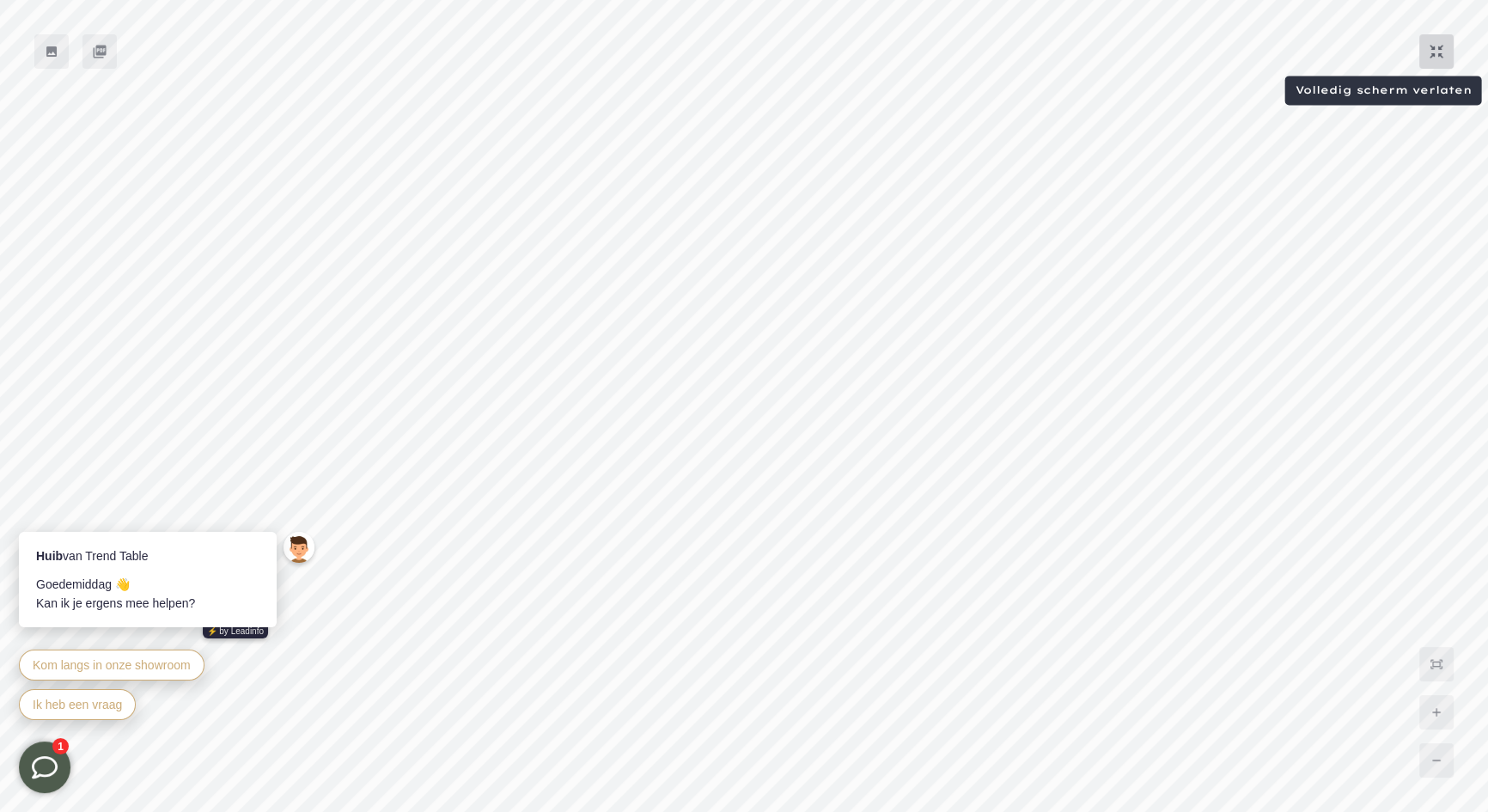
click at [1424, 62] on mmq-button at bounding box center [1436, 51] width 34 height 34
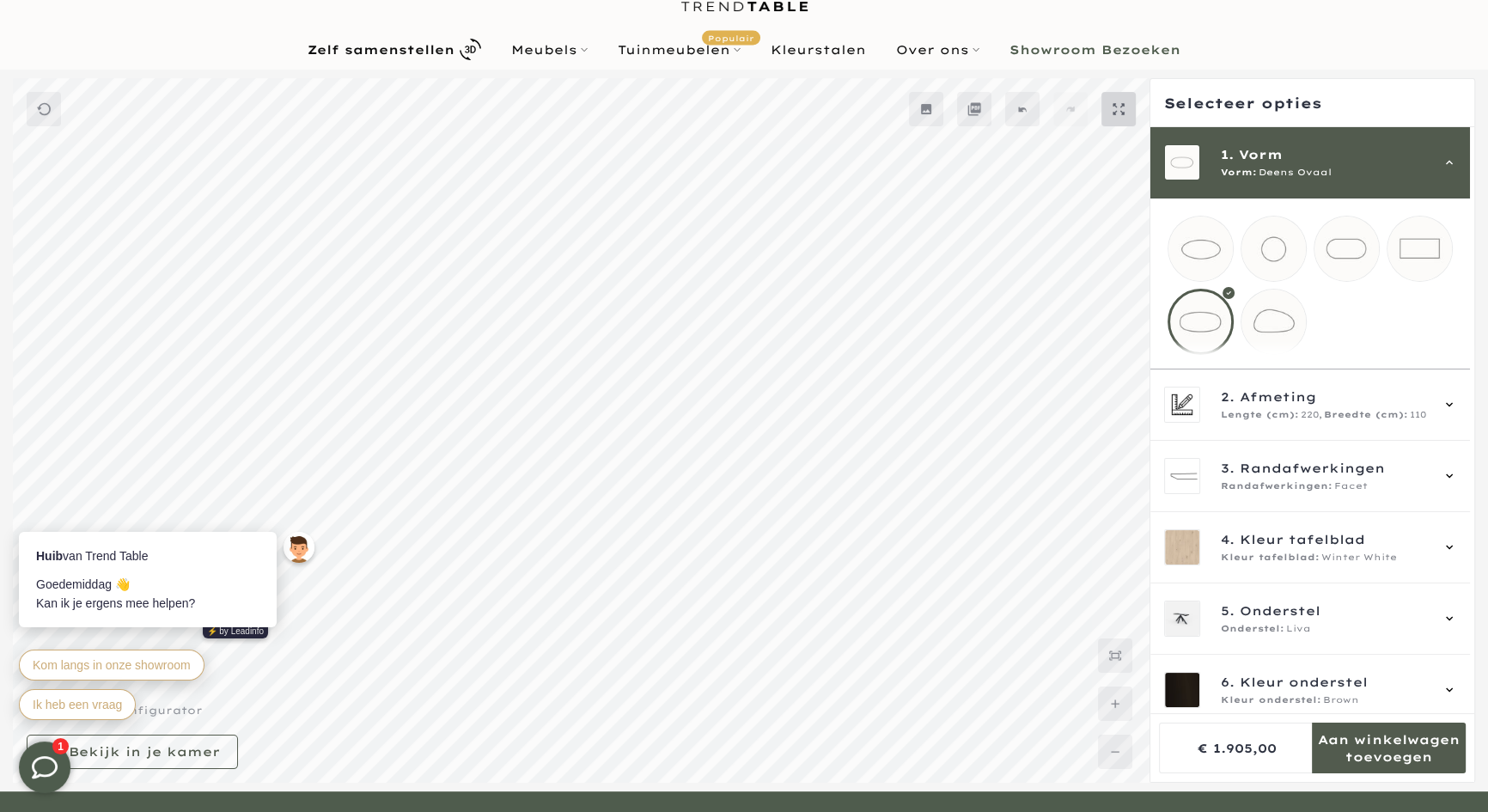
click at [1109, 100] on mmq-button at bounding box center [1118, 108] width 34 height 34
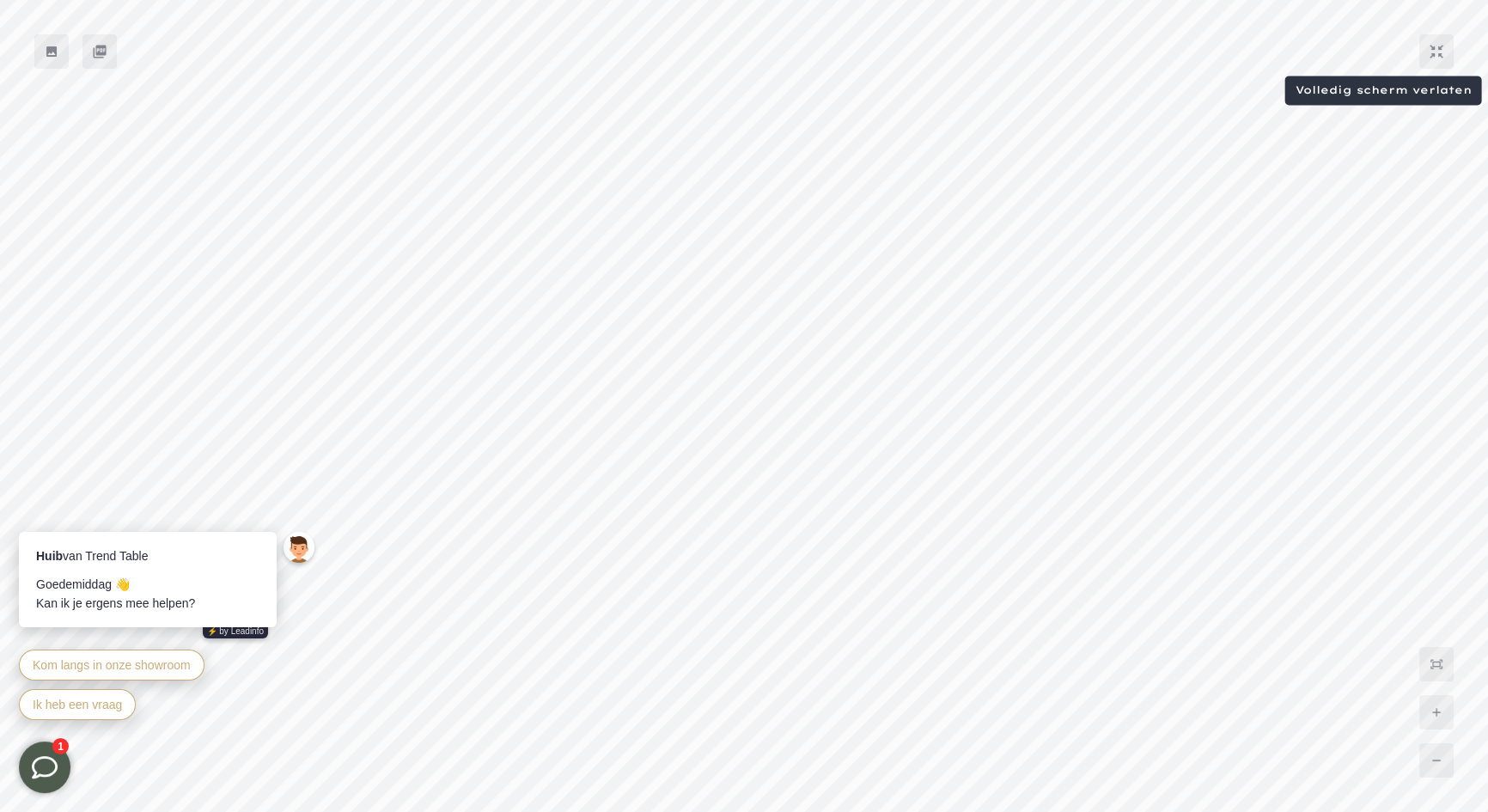
click at [1436, 53] on icon at bounding box center [1436, 51] width 14 height 14
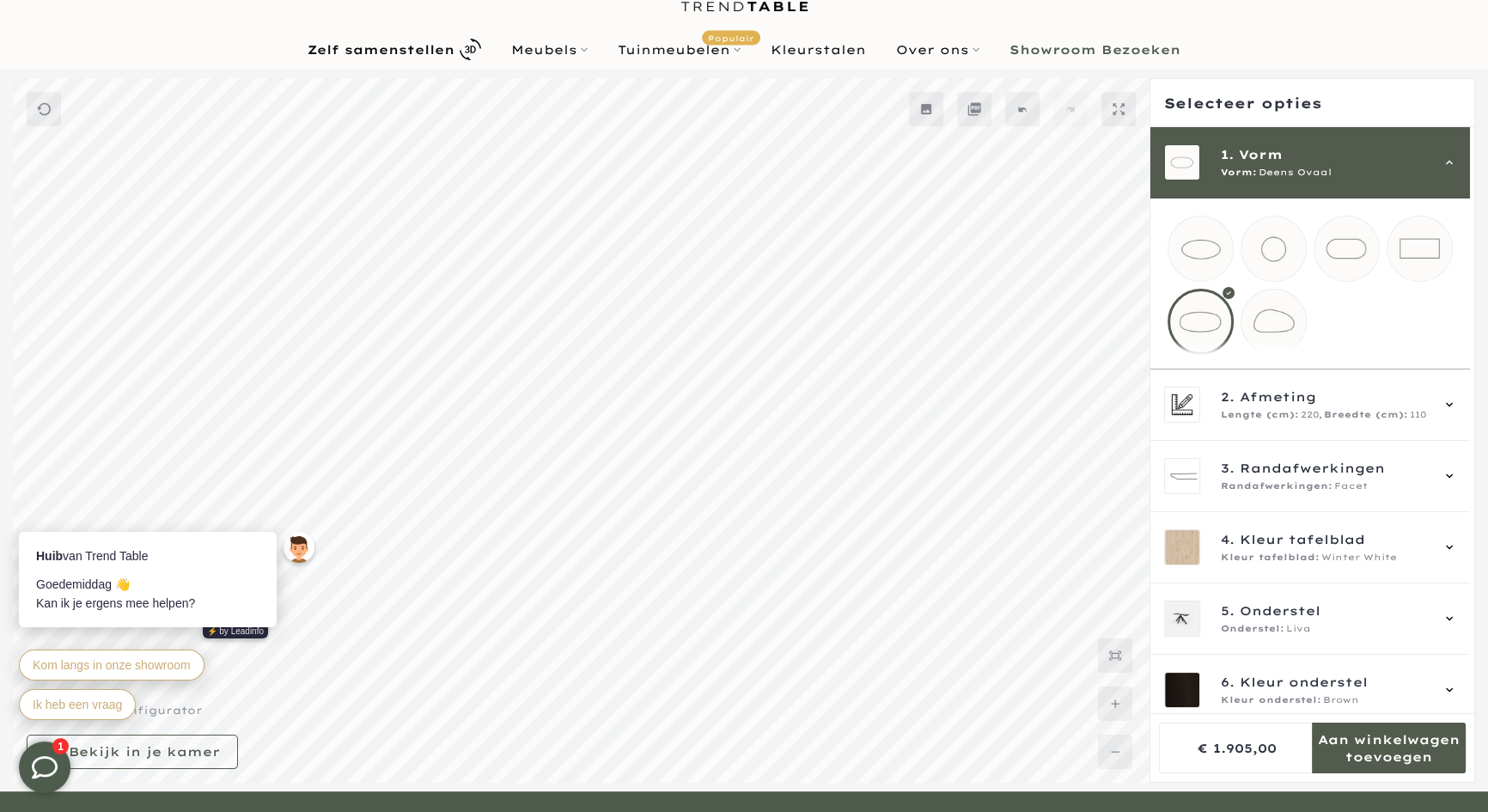
click at [1112, 658] on icon at bounding box center [1115, 655] width 14 height 14
click at [1442, 171] on div "1. Vorm Vorm: Deens Ovaal" at bounding box center [1310, 162] width 292 height 36
